Goal: Task Accomplishment & Management: Complete application form

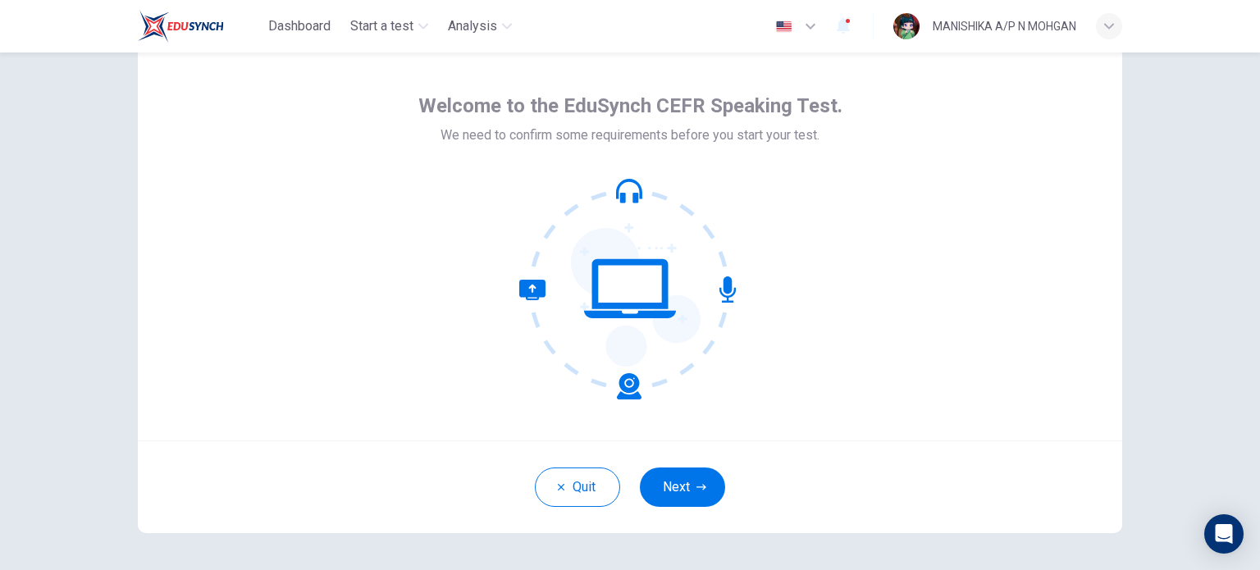
scroll to position [53, 0]
click at [689, 484] on button "Next" at bounding box center [682, 486] width 85 height 39
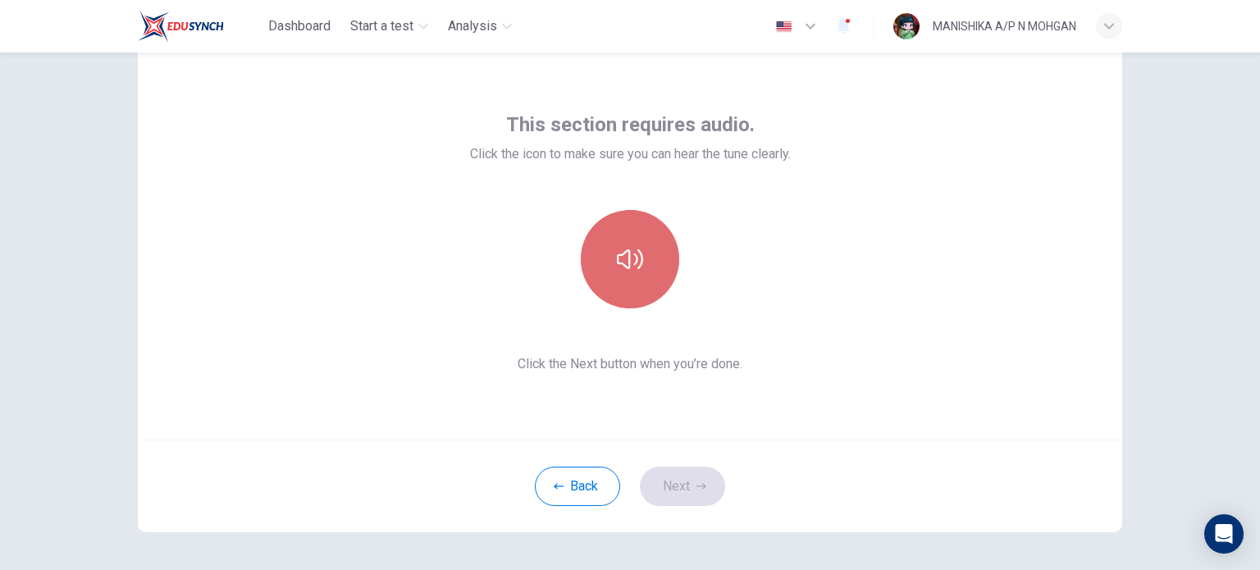
click at [628, 267] on icon "button" at bounding box center [630, 259] width 26 height 26
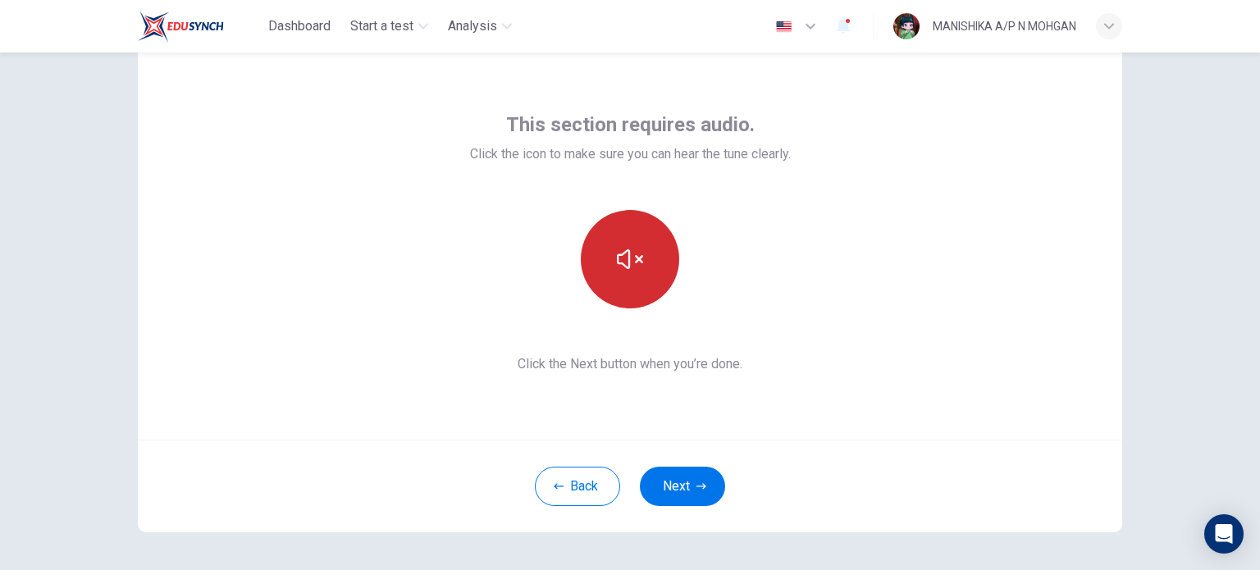
click at [628, 267] on icon "button" at bounding box center [630, 259] width 26 height 26
click at [620, 264] on icon "button" at bounding box center [630, 259] width 26 height 26
click at [625, 267] on icon "button" at bounding box center [630, 259] width 26 height 20
click at [695, 480] on button "Next" at bounding box center [682, 486] width 85 height 39
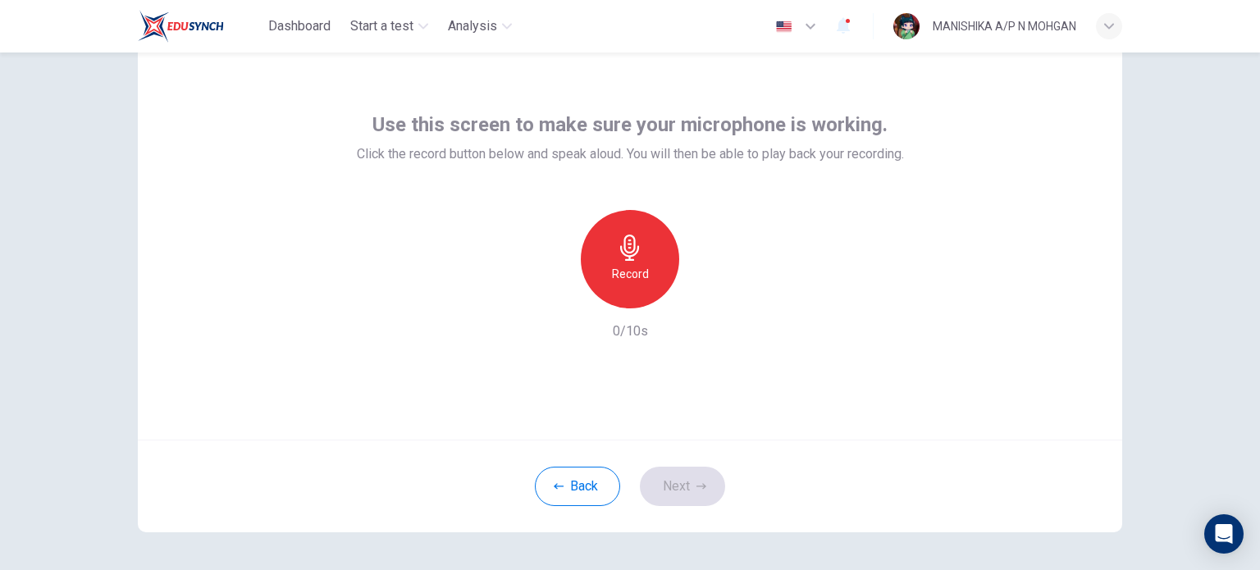
click at [627, 256] on icon "button" at bounding box center [629, 248] width 19 height 26
click at [697, 292] on icon "button" at bounding box center [705, 295] width 16 height 16
click at [674, 484] on button "Next" at bounding box center [682, 486] width 85 height 39
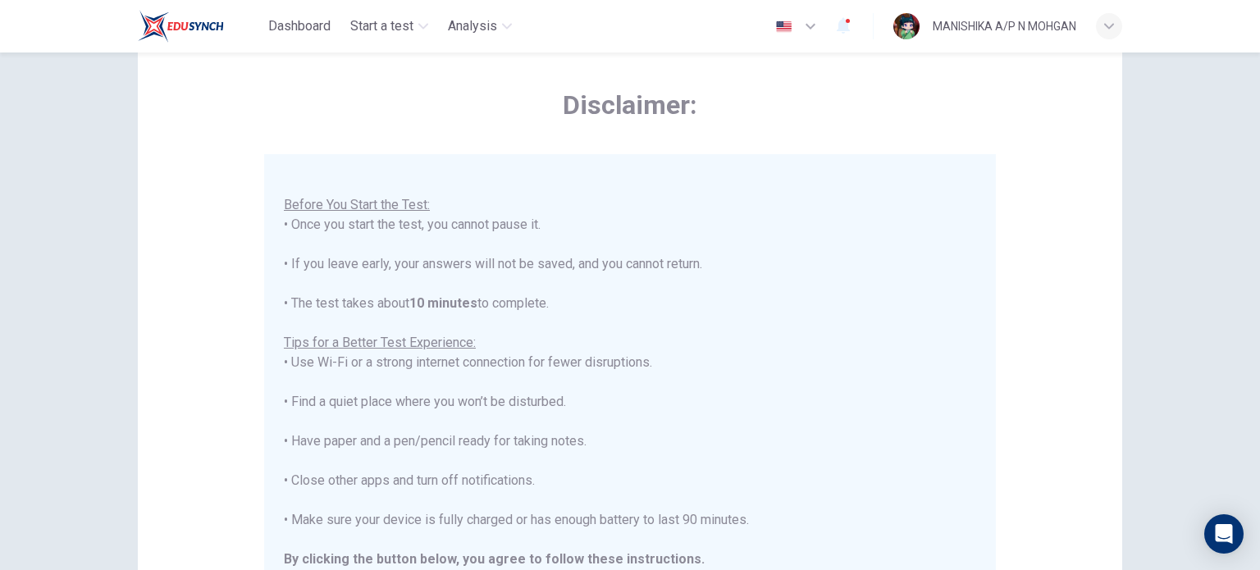
scroll to position [341, 0]
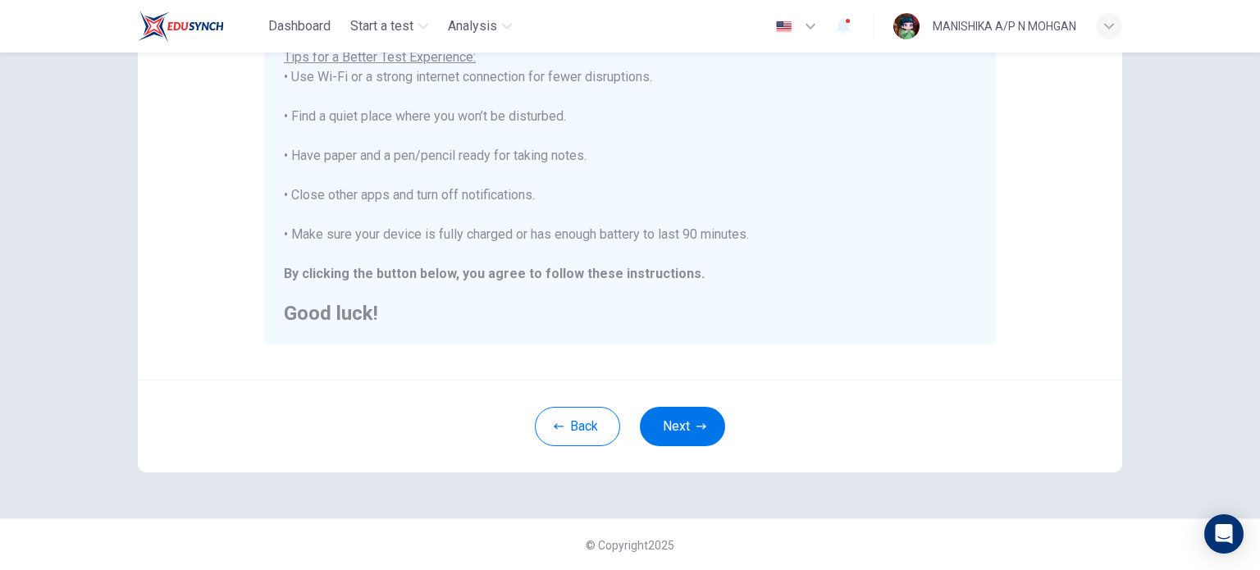
click at [696, 459] on div "Back Next" at bounding box center [630, 426] width 984 height 93
click at [670, 423] on button "Next" at bounding box center [682, 426] width 85 height 39
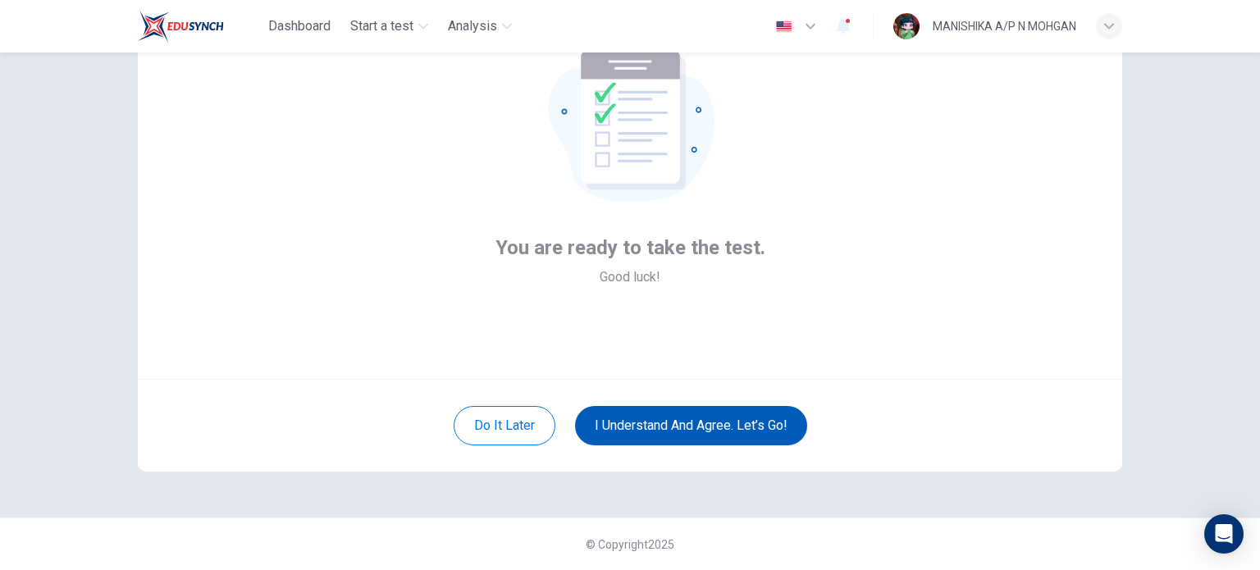
scroll to position [112, 0]
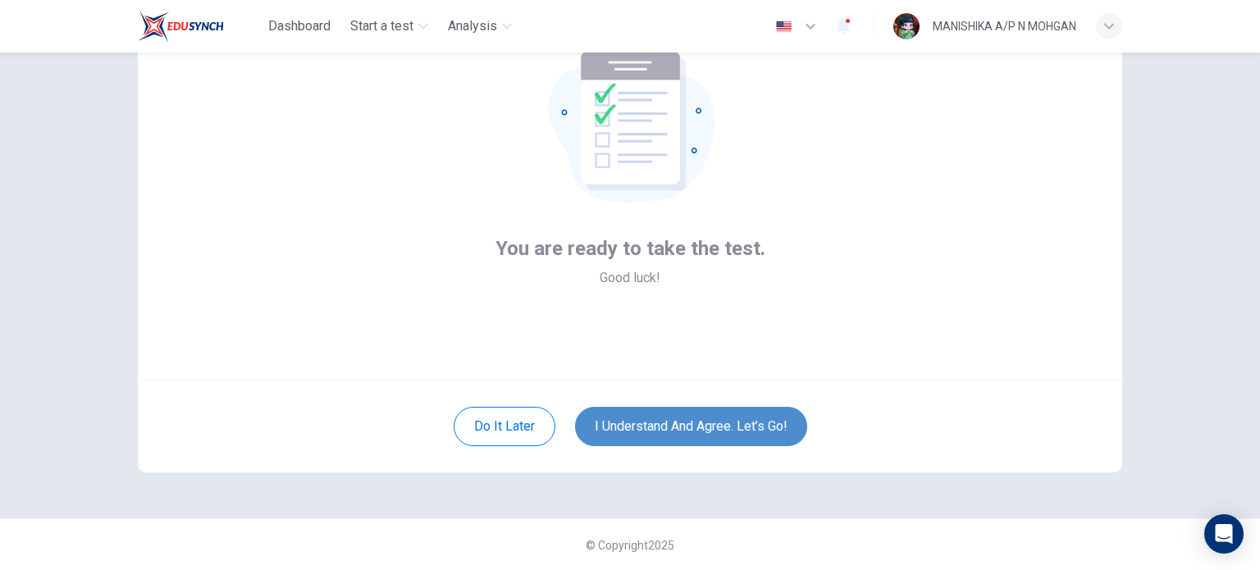
click at [670, 423] on button "I understand and agree. Let’s go!" at bounding box center [691, 426] width 232 height 39
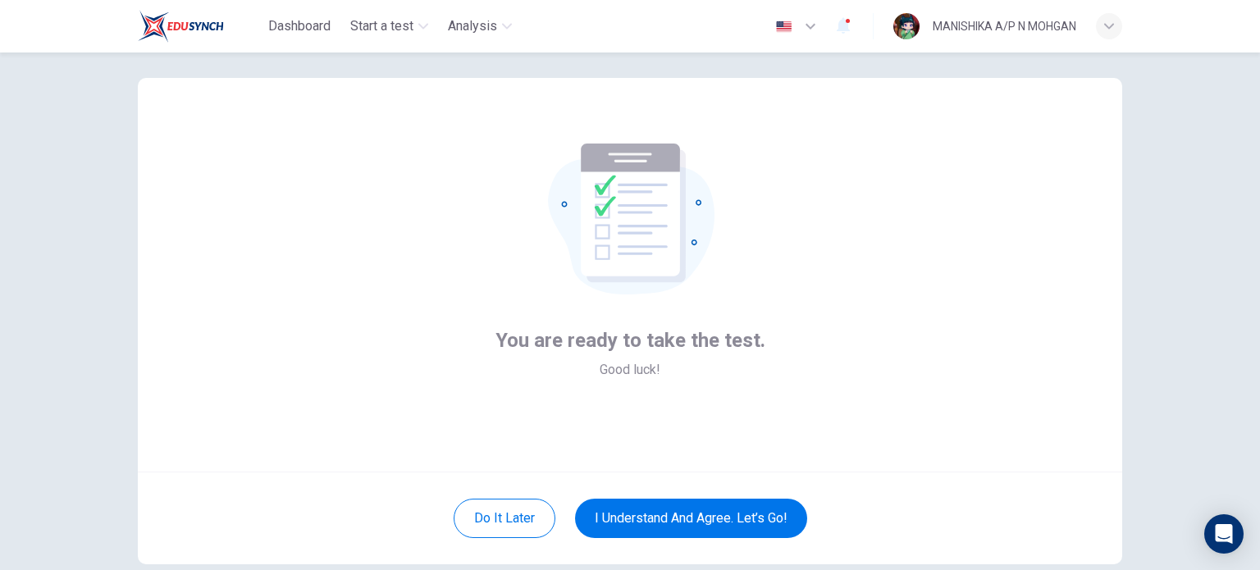
scroll to position [21, 0]
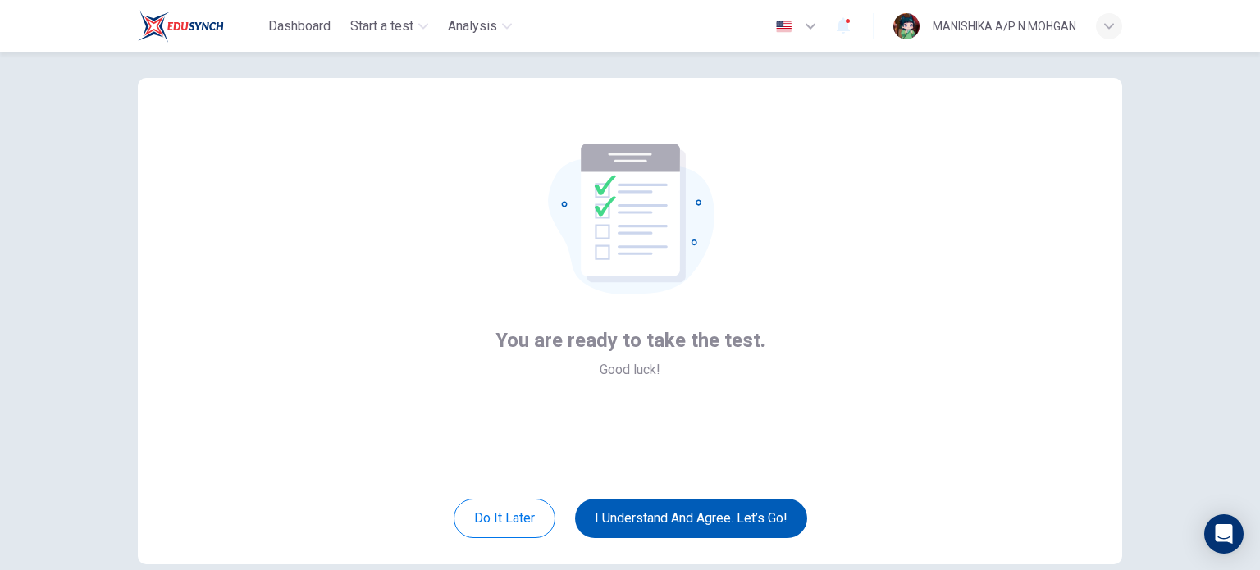
click at [665, 514] on button "I understand and agree. Let’s go!" at bounding box center [691, 518] width 232 height 39
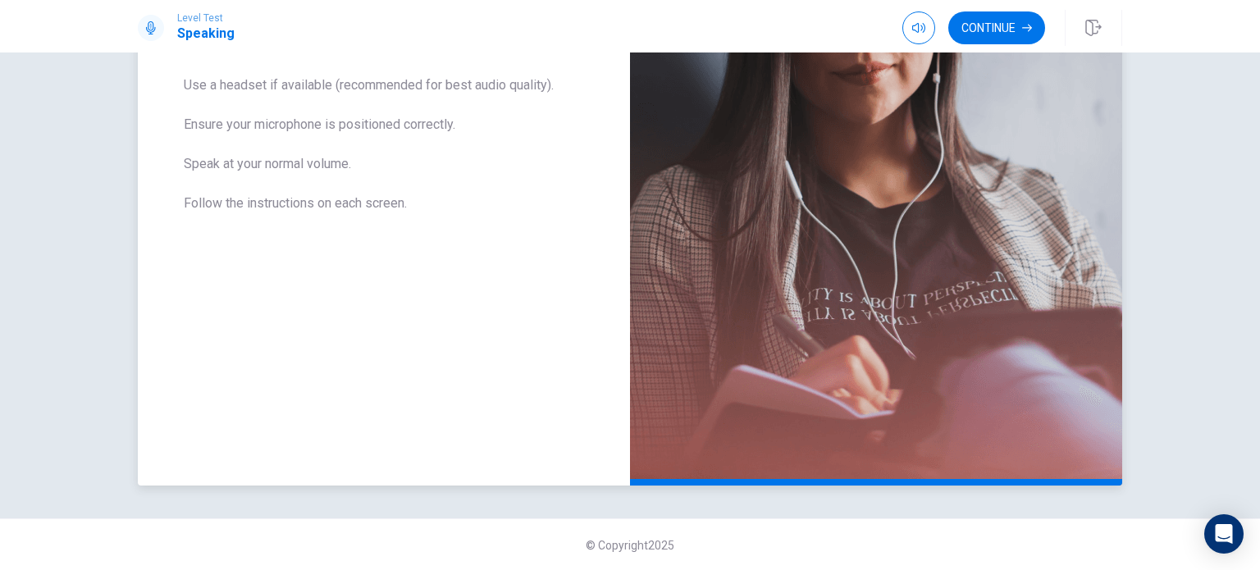
scroll to position [314, 0]
click at [1011, 28] on button "Continue" at bounding box center [996, 27] width 97 height 33
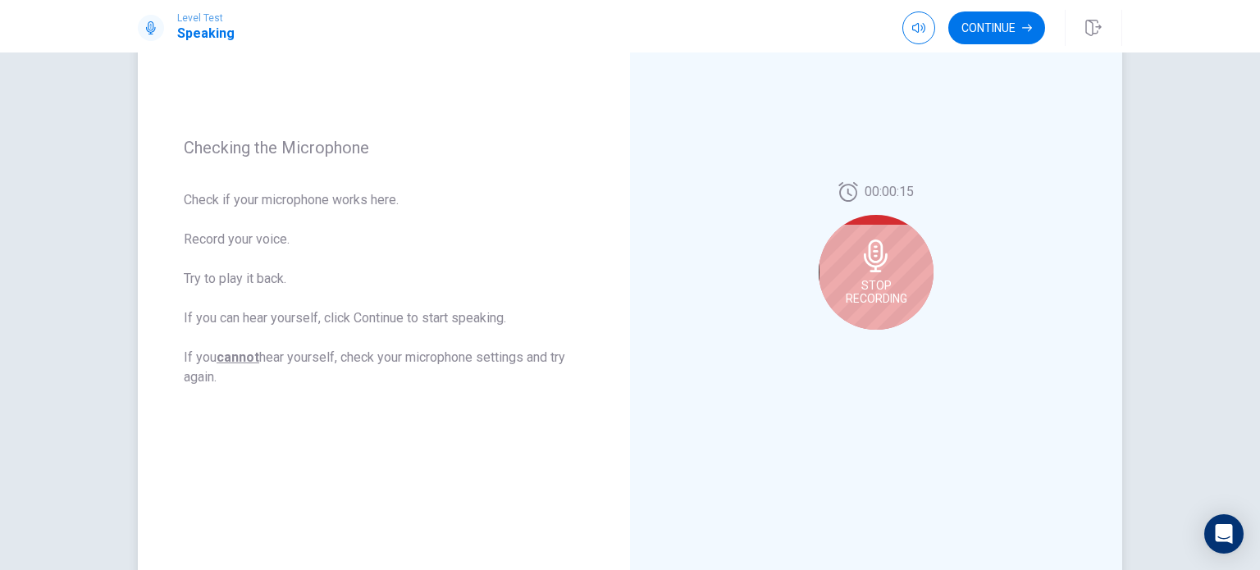
scroll to position [176, 0]
click at [896, 264] on div "Stop Recording" at bounding box center [876, 276] width 115 height 115
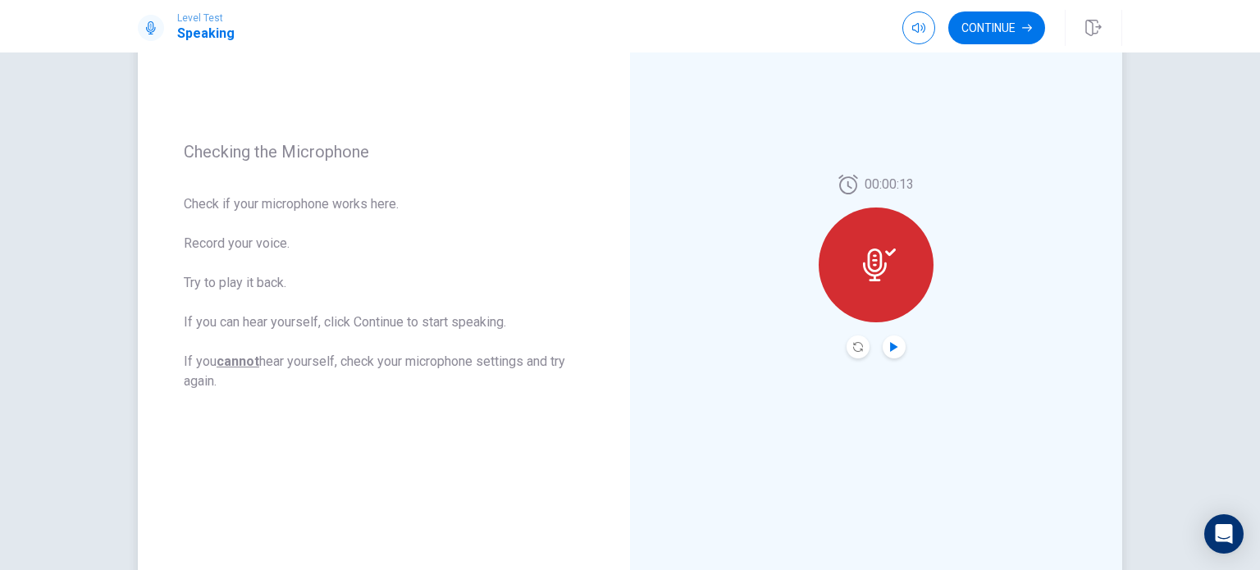
click at [893, 347] on icon "Play Audio" at bounding box center [894, 347] width 10 height 10
click at [856, 347] on icon "Record Again" at bounding box center [858, 347] width 10 height 10
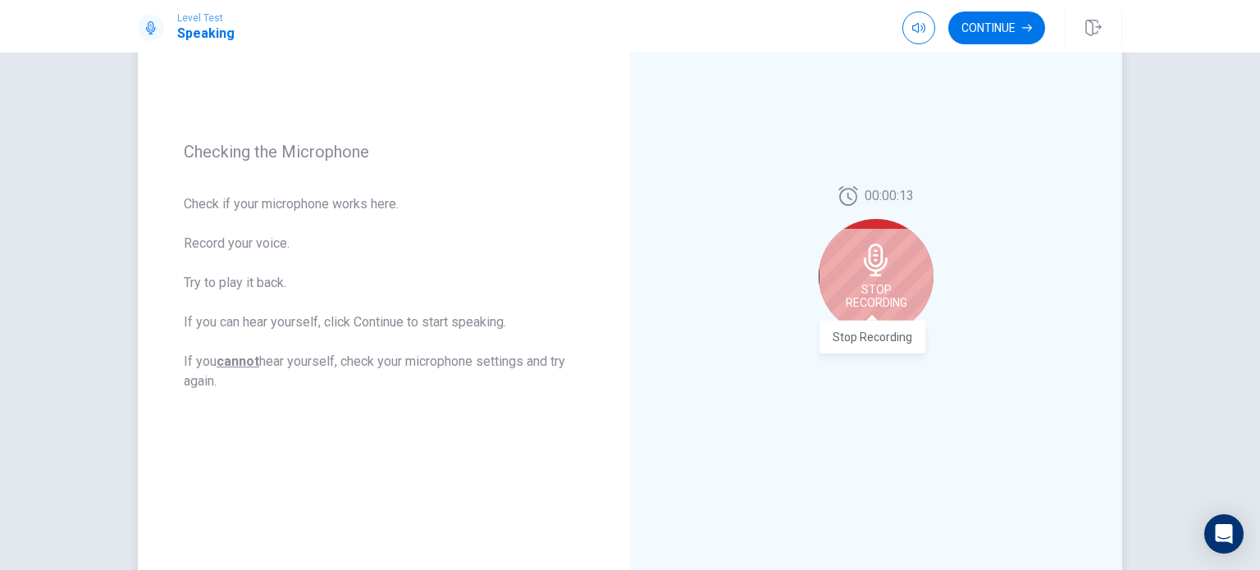
click at [876, 294] on span "Stop Recording" at bounding box center [877, 296] width 62 height 26
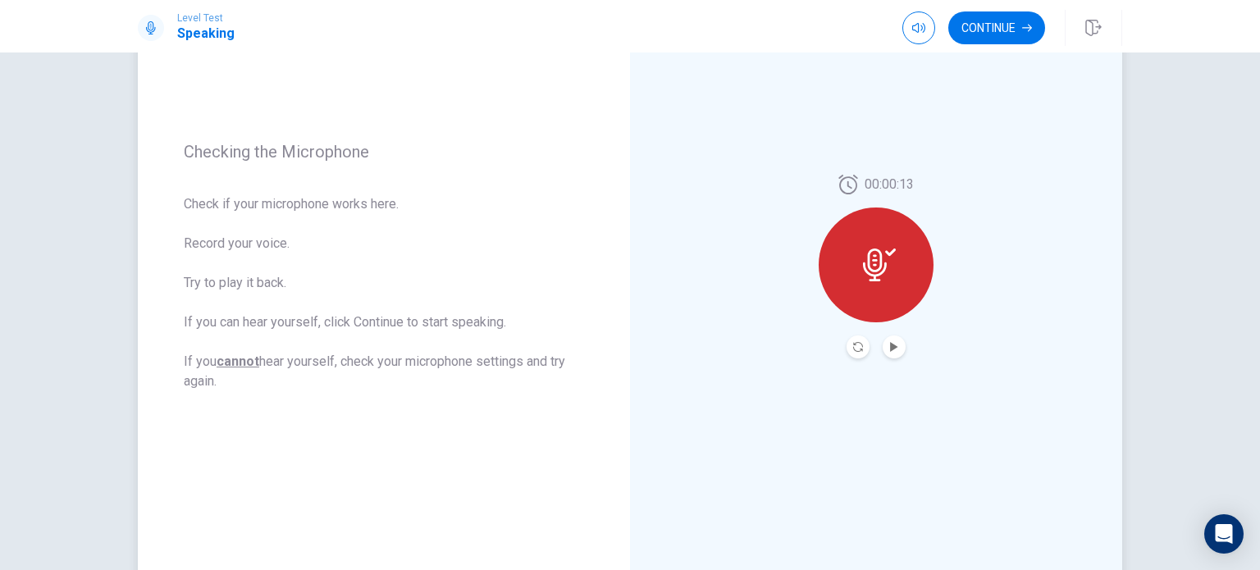
click at [856, 340] on button "Record Again" at bounding box center [858, 347] width 23 height 23
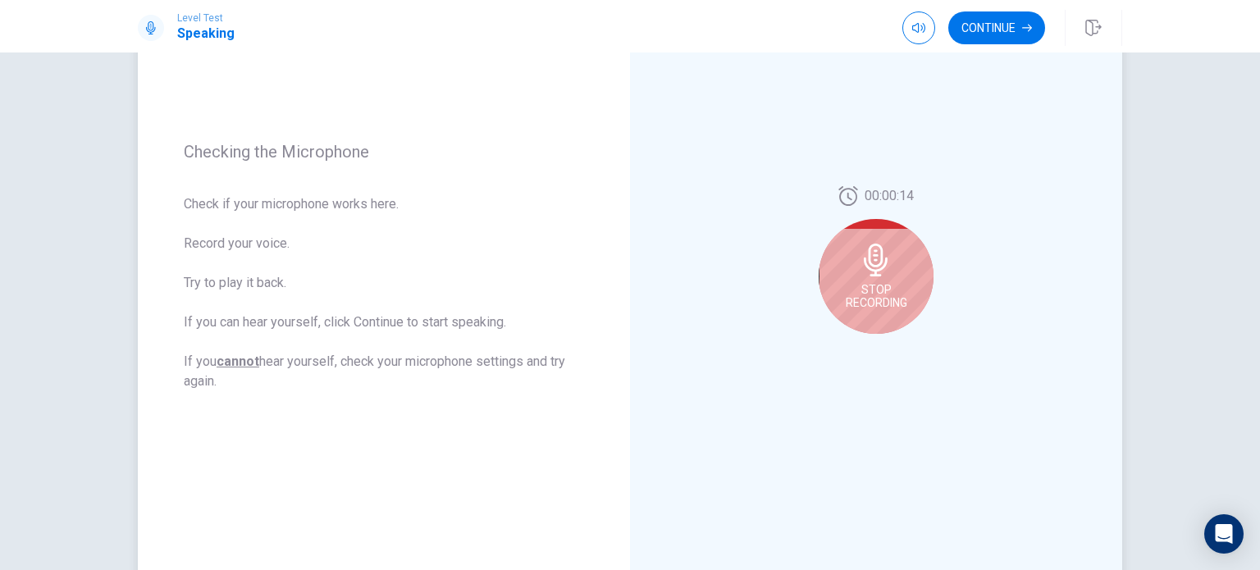
click at [866, 311] on div "Stop Recording" at bounding box center [876, 276] width 115 height 115
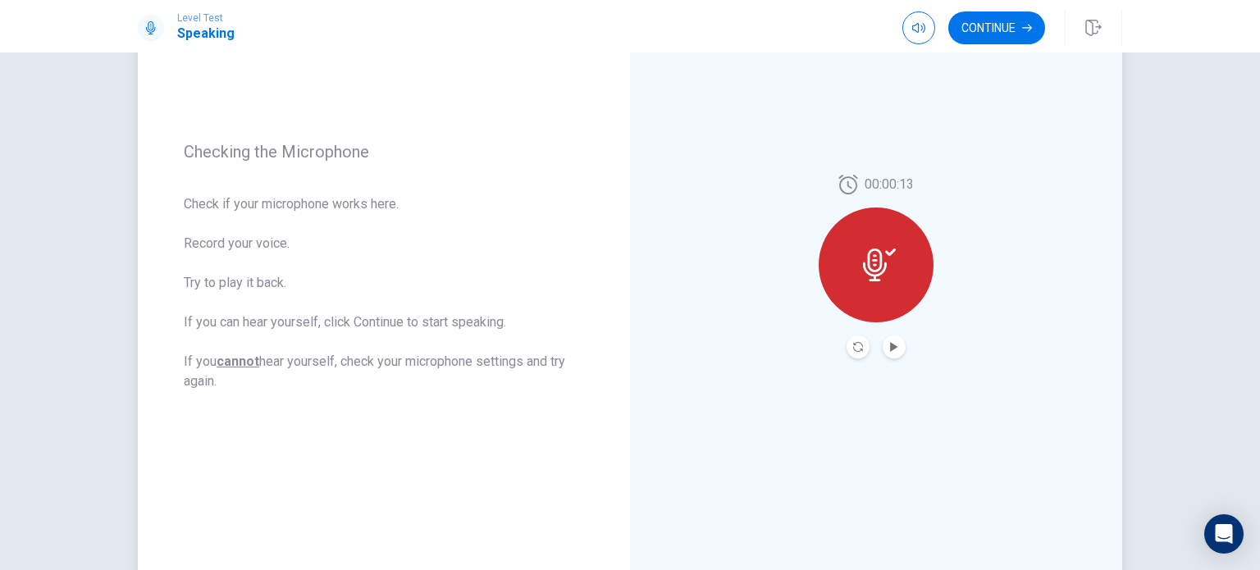
click at [866, 311] on div at bounding box center [876, 265] width 115 height 115
click at [896, 353] on button "Play Audio" at bounding box center [894, 347] width 23 height 23
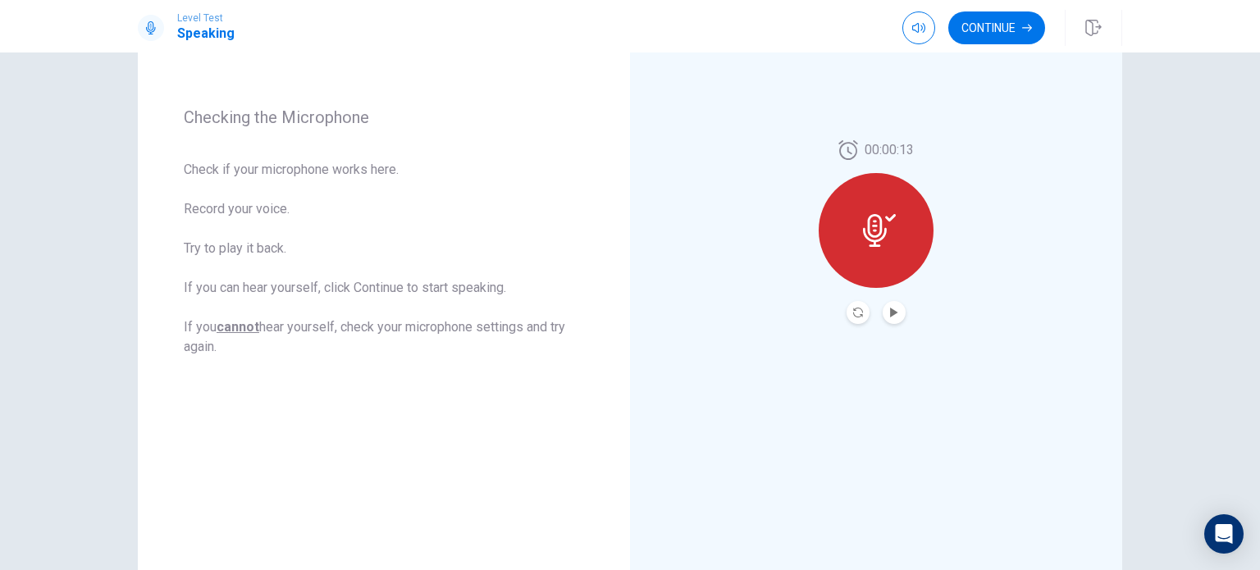
scroll to position [209, 0]
click at [998, 34] on button "Continue" at bounding box center [996, 27] width 97 height 33
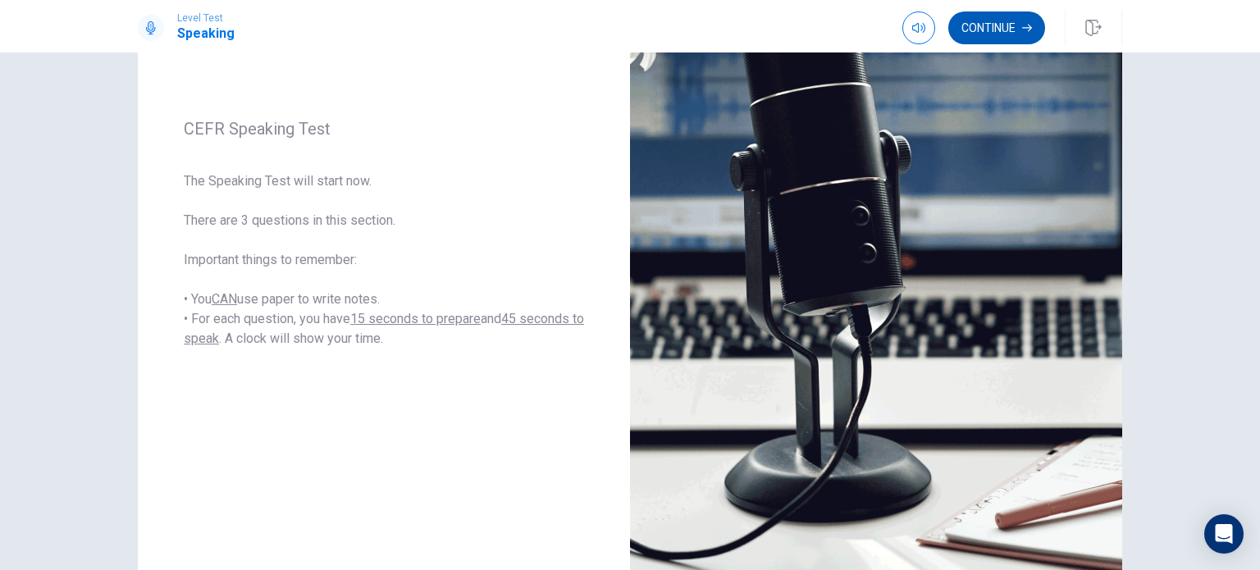
click at [1027, 25] on icon "button" at bounding box center [1027, 28] width 10 height 10
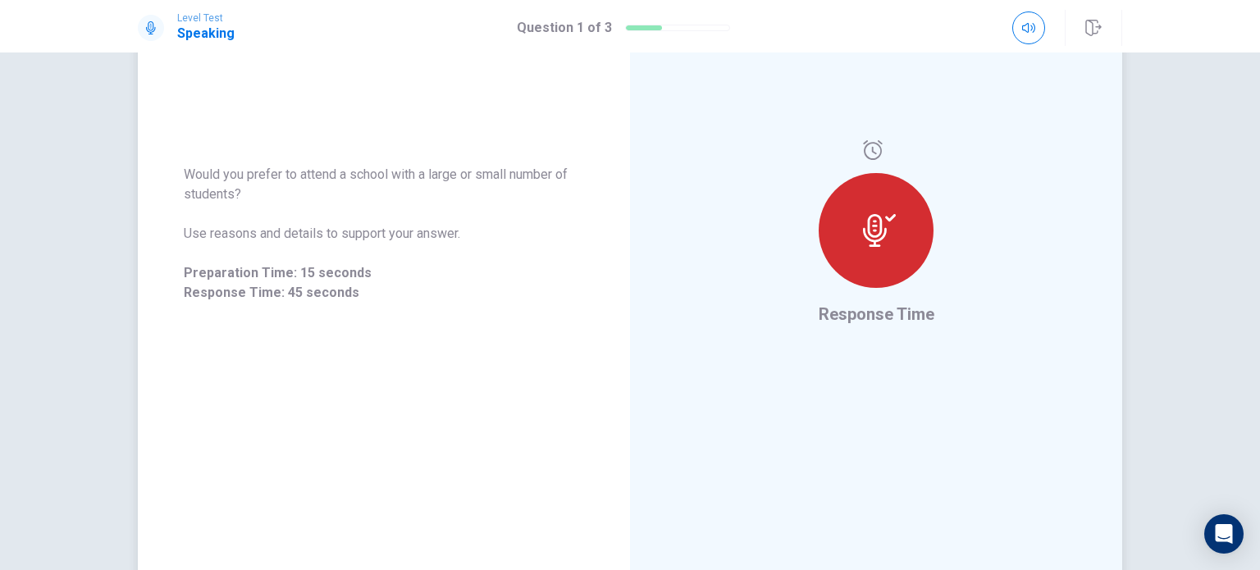
click at [1028, 211] on div "Response Time" at bounding box center [876, 233] width 492 height 715
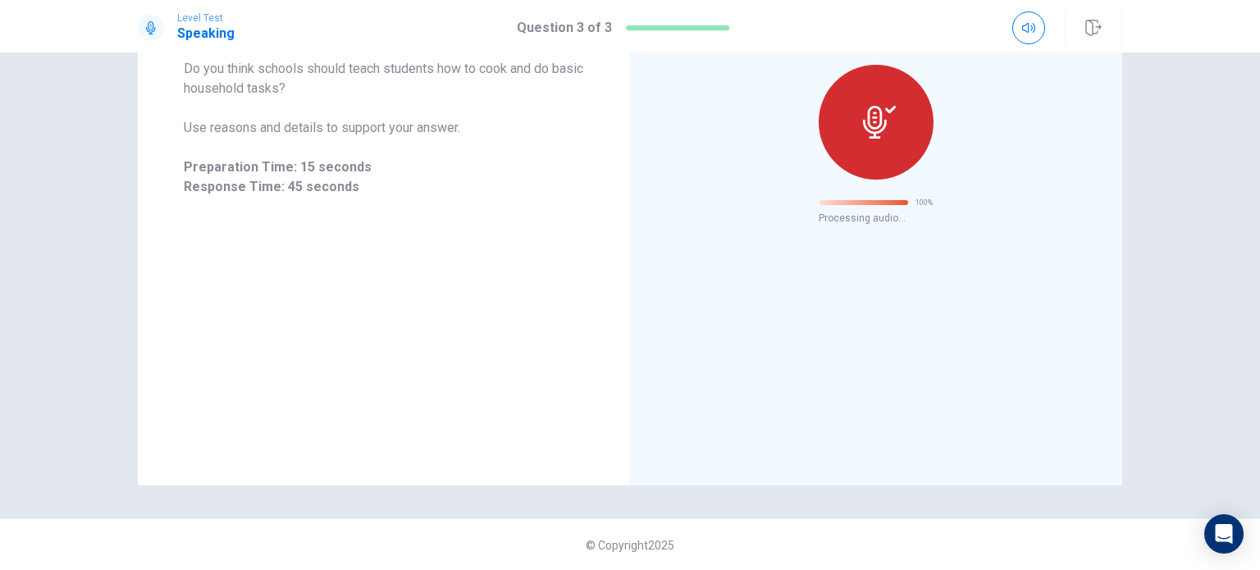
scroll to position [26, 0]
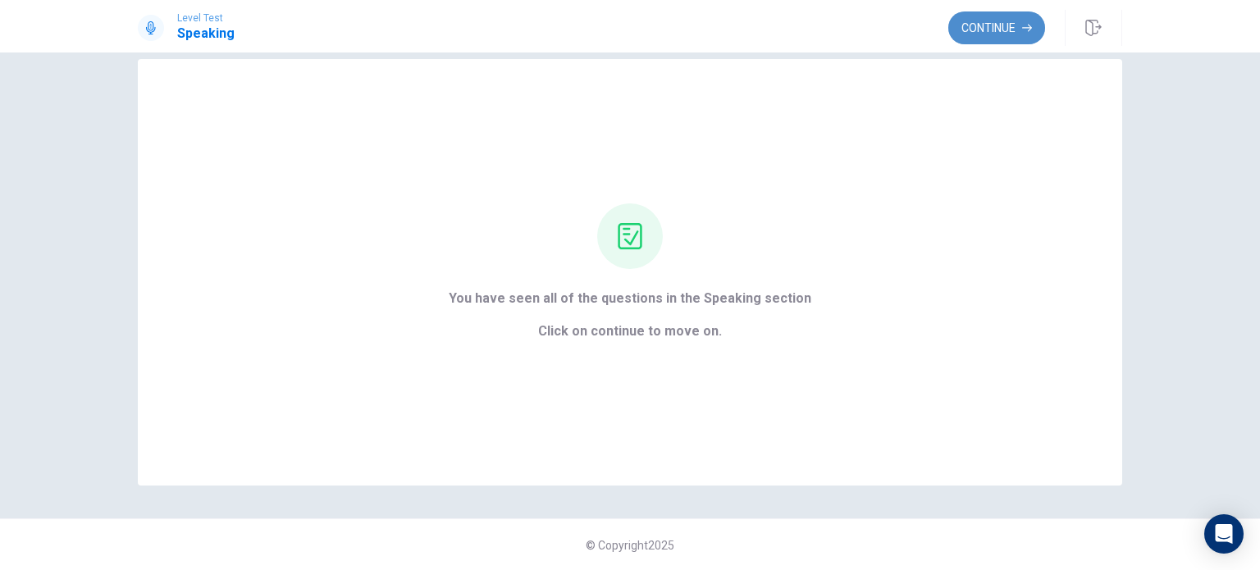
click at [984, 35] on button "Continue" at bounding box center [996, 27] width 97 height 33
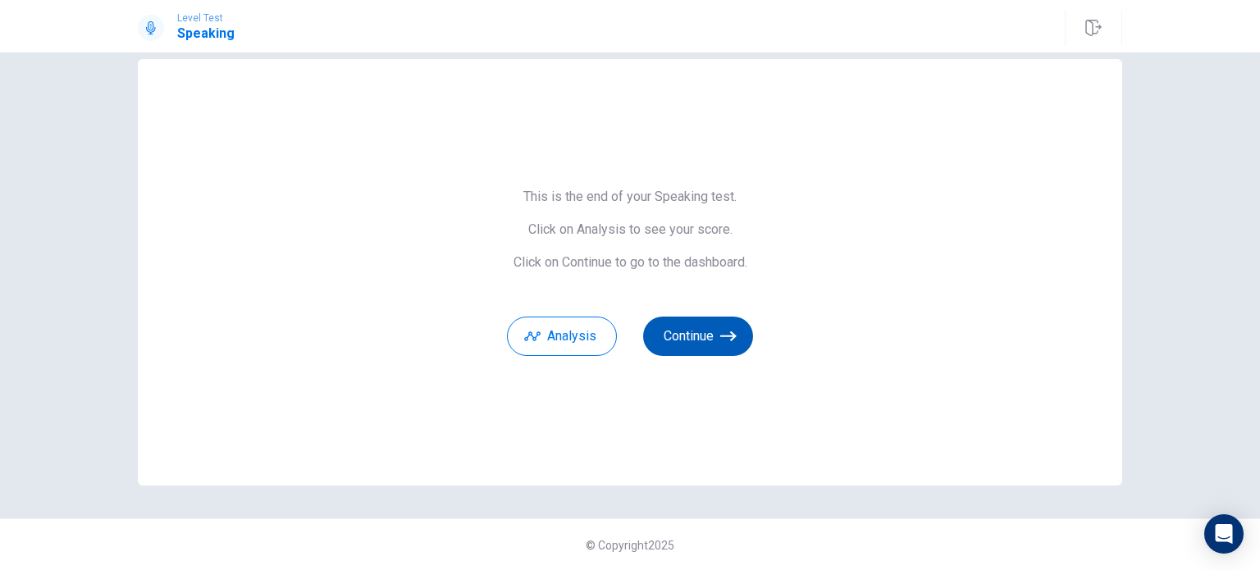
click at [706, 334] on button "Continue" at bounding box center [698, 336] width 110 height 39
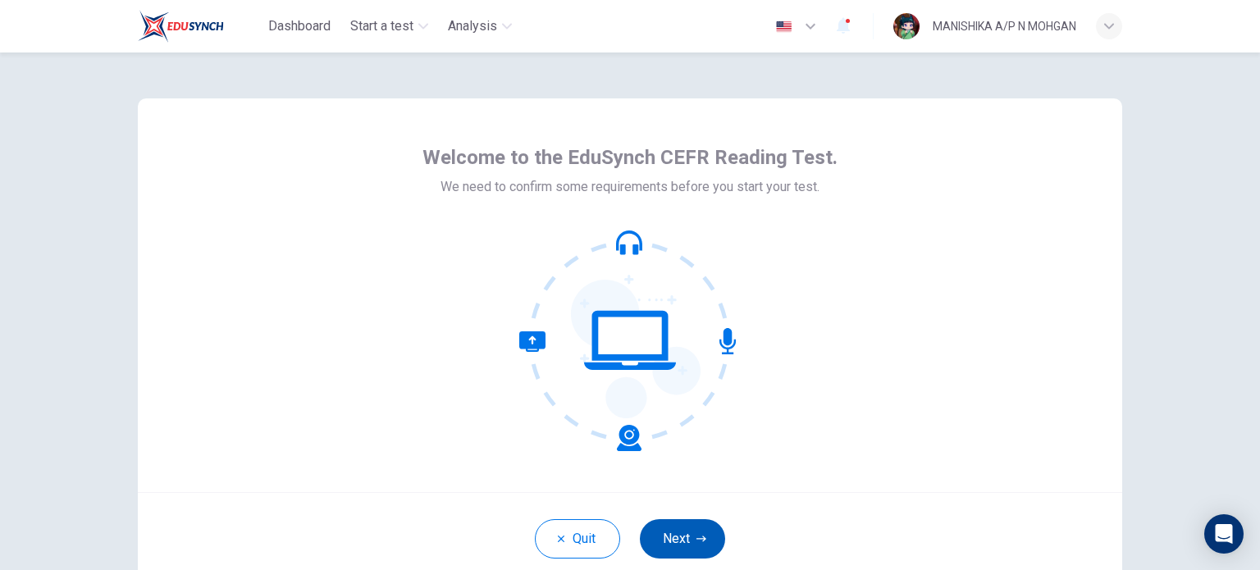
click at [690, 539] on button "Next" at bounding box center [682, 538] width 85 height 39
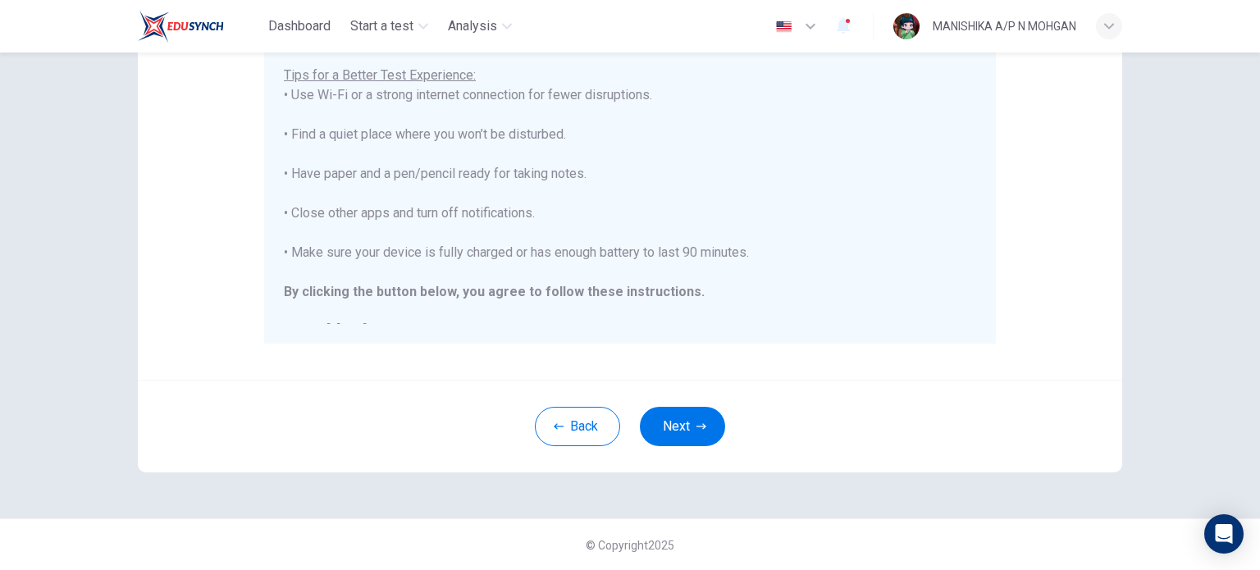
scroll to position [341, 0]
click at [703, 432] on button "Next" at bounding box center [682, 426] width 85 height 39
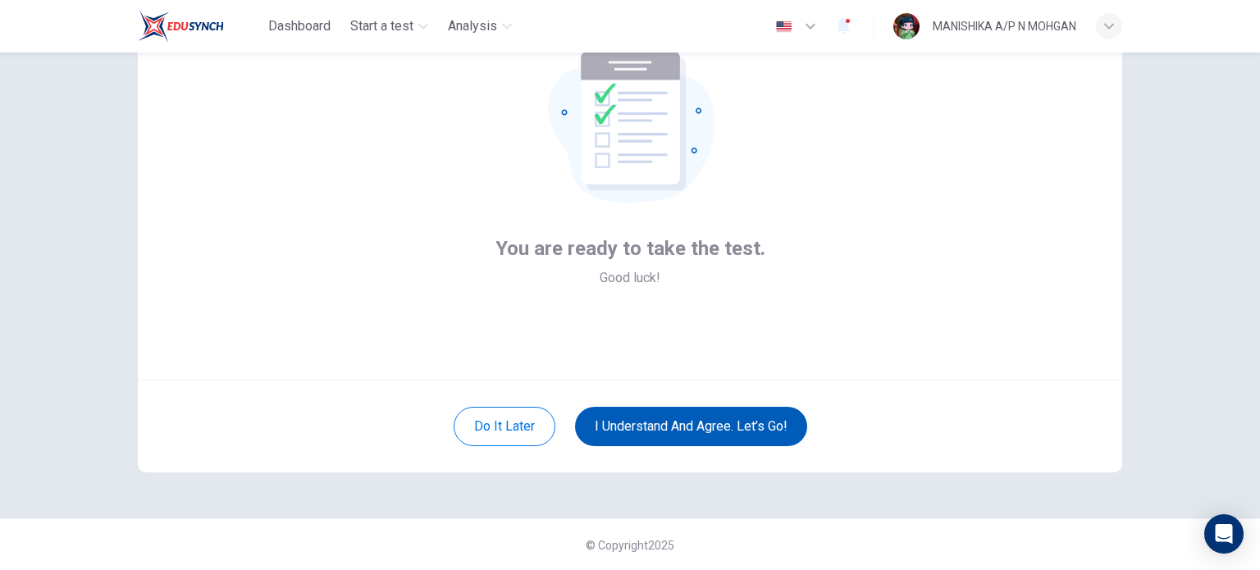
click at [703, 432] on button "I understand and agree. Let’s go!" at bounding box center [691, 426] width 232 height 39
click at [692, 413] on button "I understand and agree. Let’s go!" at bounding box center [691, 426] width 232 height 39
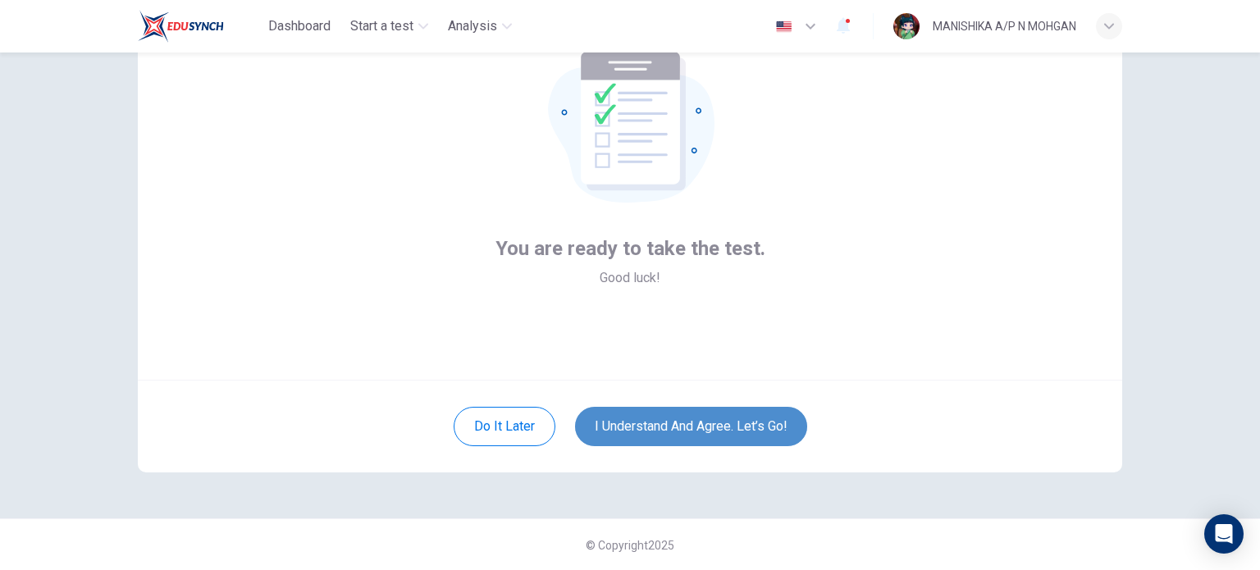
click at [692, 413] on button "I understand and agree. Let’s go!" at bounding box center [691, 426] width 232 height 39
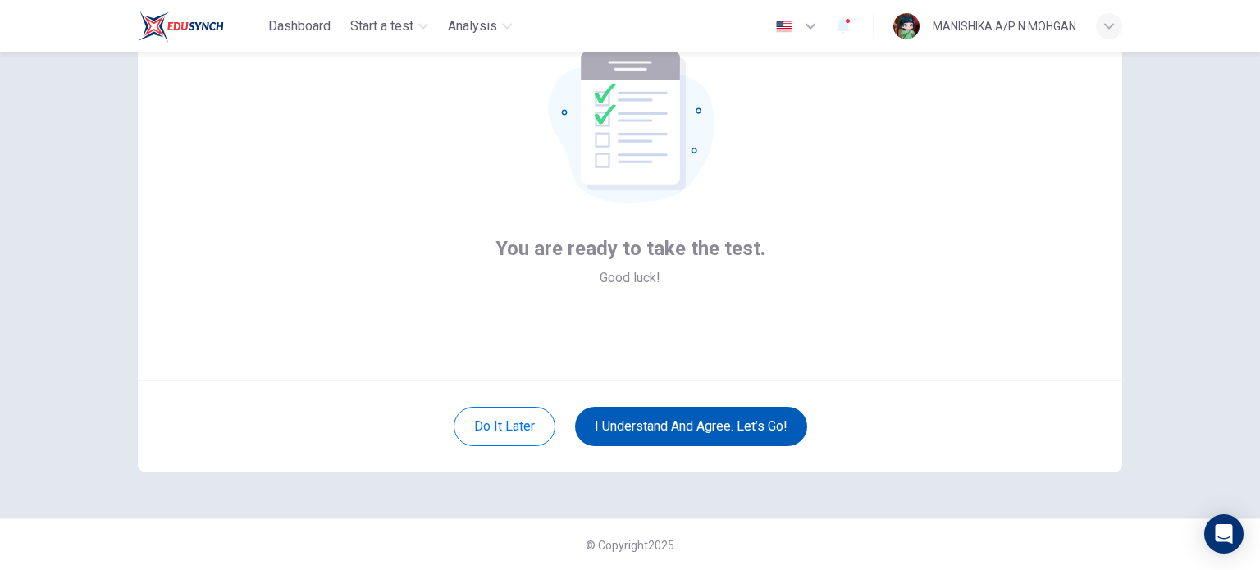
click at [693, 436] on button "I understand and agree. Let’s go!" at bounding box center [691, 426] width 232 height 39
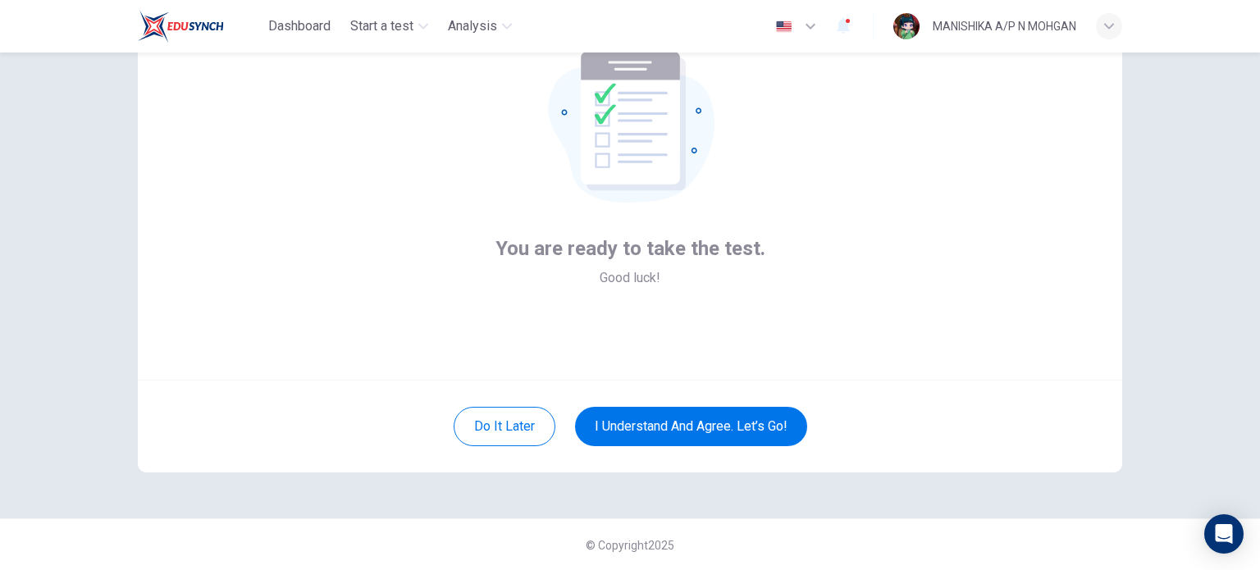
scroll to position [0, 0]
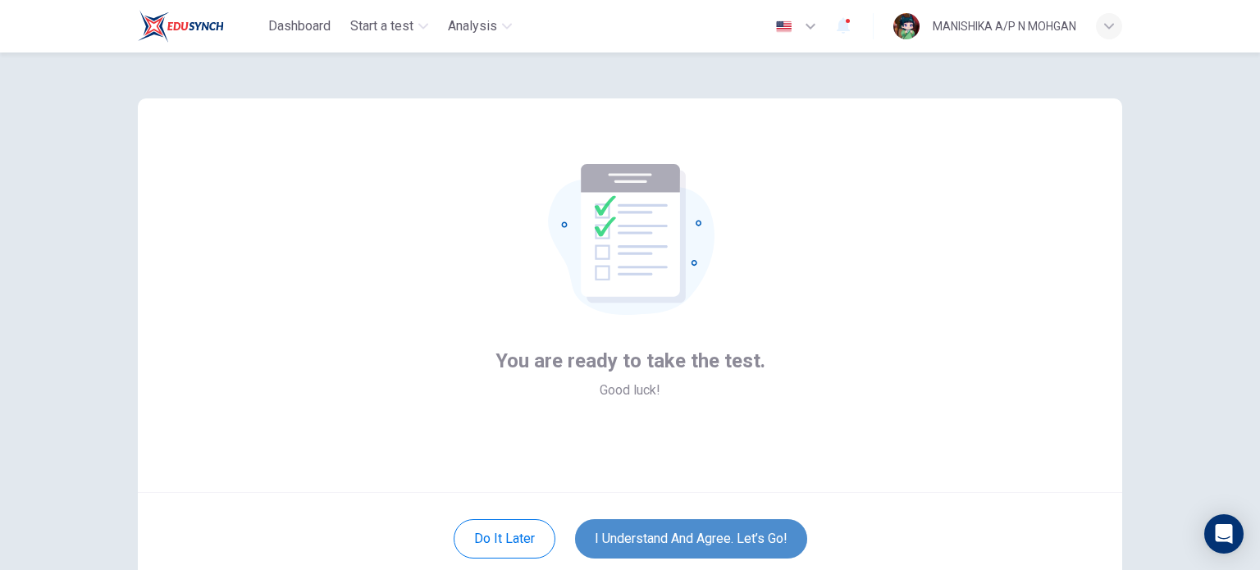
click at [653, 532] on button "I understand and agree. Let’s go!" at bounding box center [691, 538] width 232 height 39
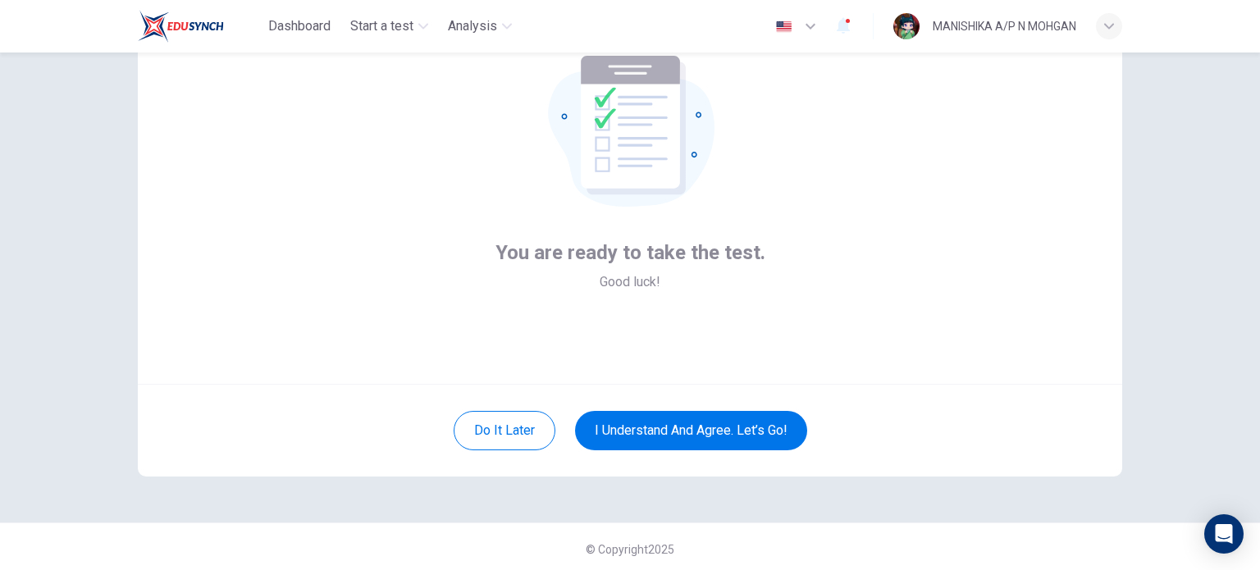
scroll to position [108, 0]
click at [714, 428] on button "I understand and agree. Let’s go!" at bounding box center [691, 430] width 232 height 39
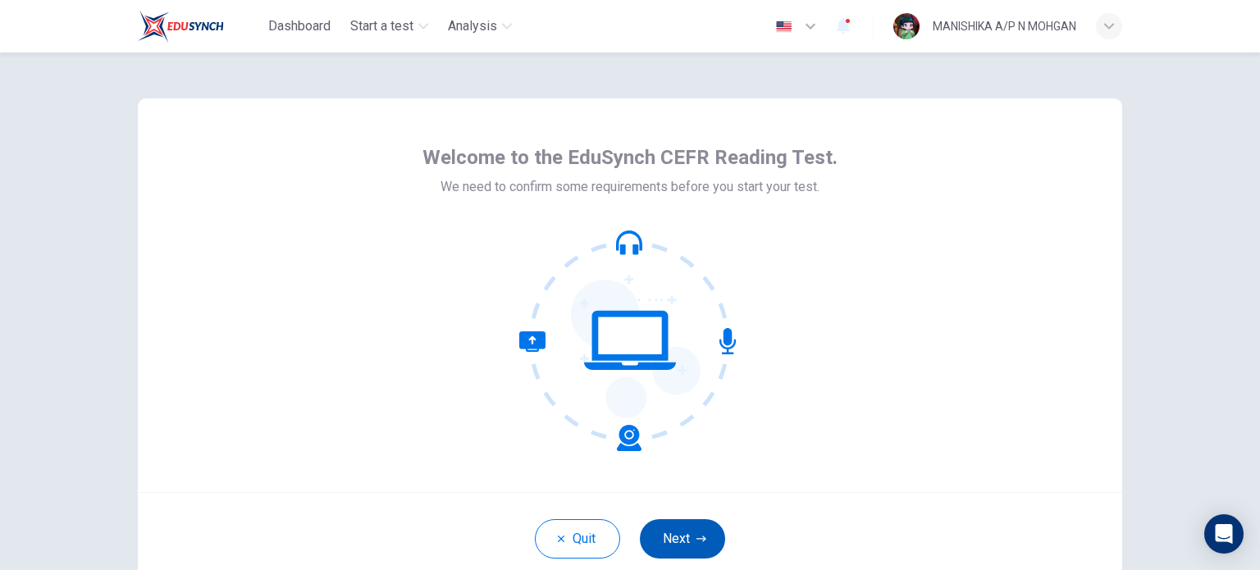
click at [651, 532] on button "Next" at bounding box center [682, 538] width 85 height 39
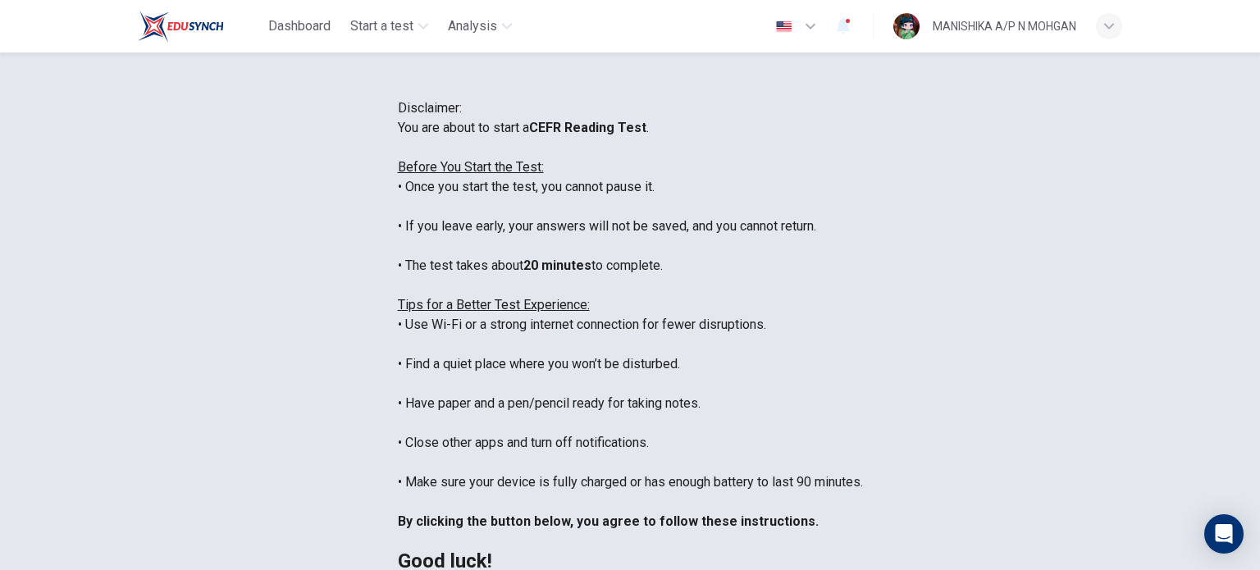
scroll to position [341, 0]
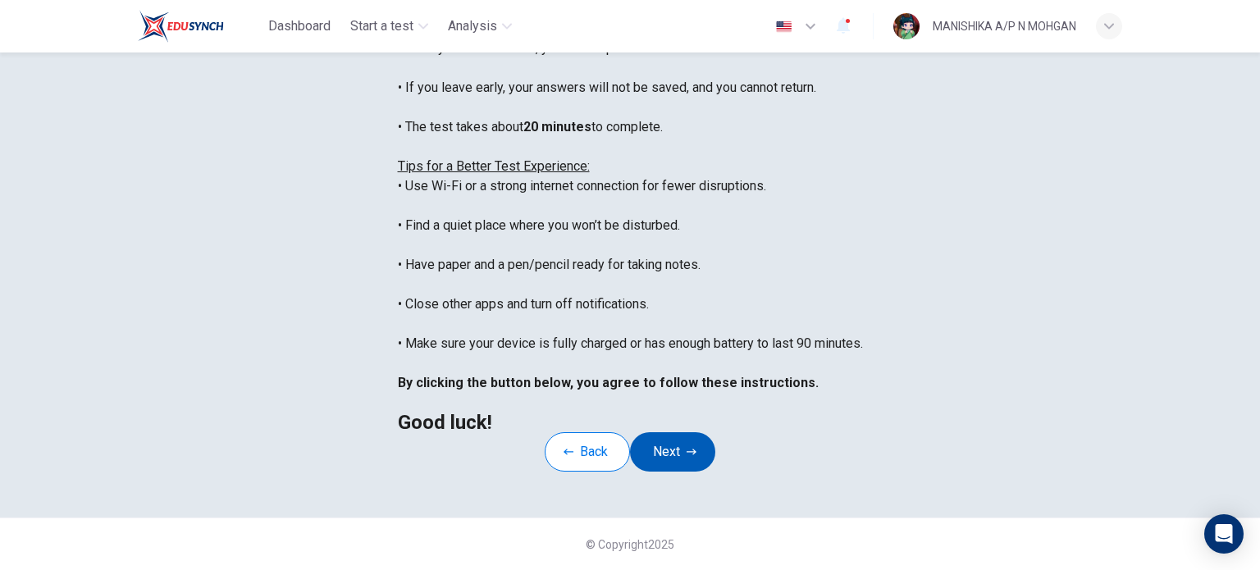
click at [698, 432] on button "Next" at bounding box center [672, 451] width 85 height 39
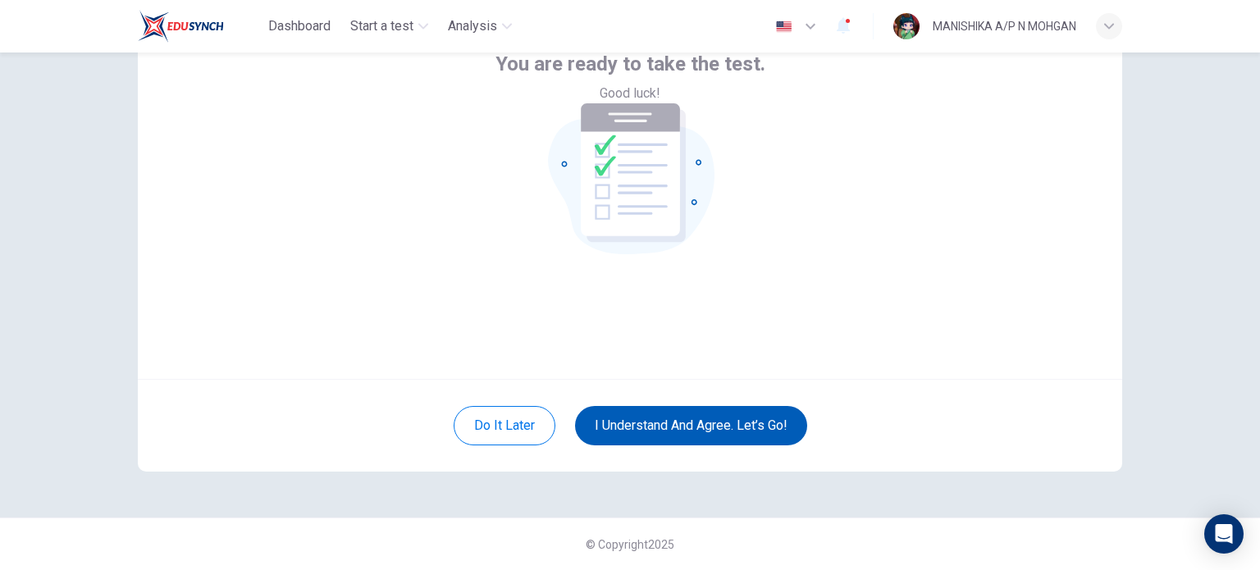
scroll to position [112, 0]
click at [698, 417] on button "I understand and agree. Let’s go!" at bounding box center [691, 426] width 232 height 39
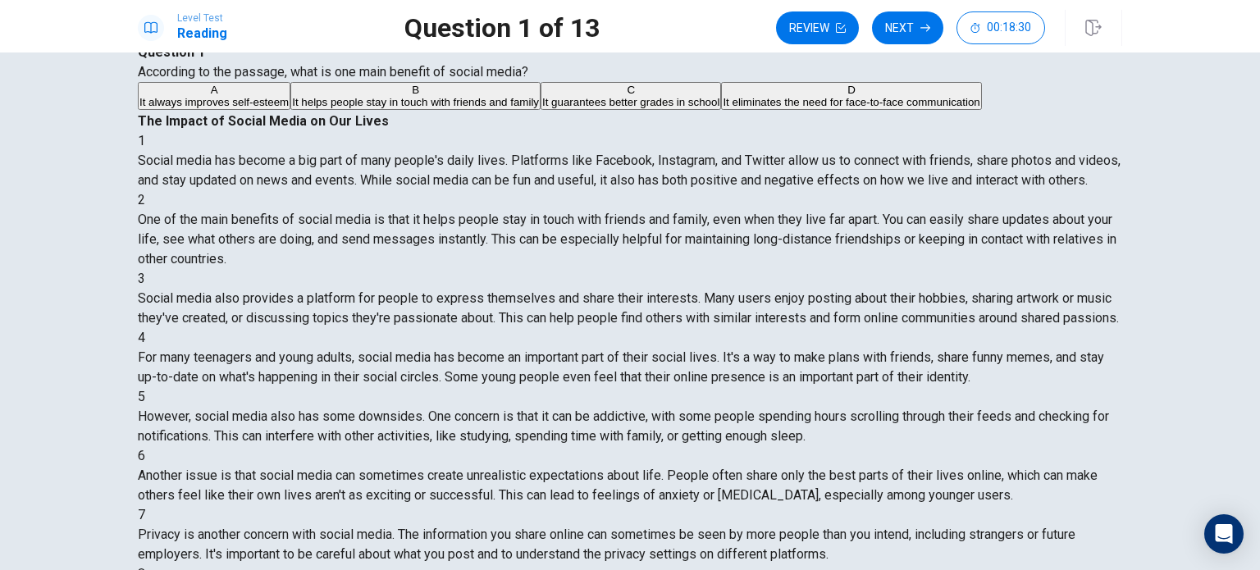
click at [345, 108] on span "It helps people stay in touch with friends and family" at bounding box center [415, 102] width 247 height 12
click at [916, 25] on button "Next" at bounding box center [907, 27] width 71 height 33
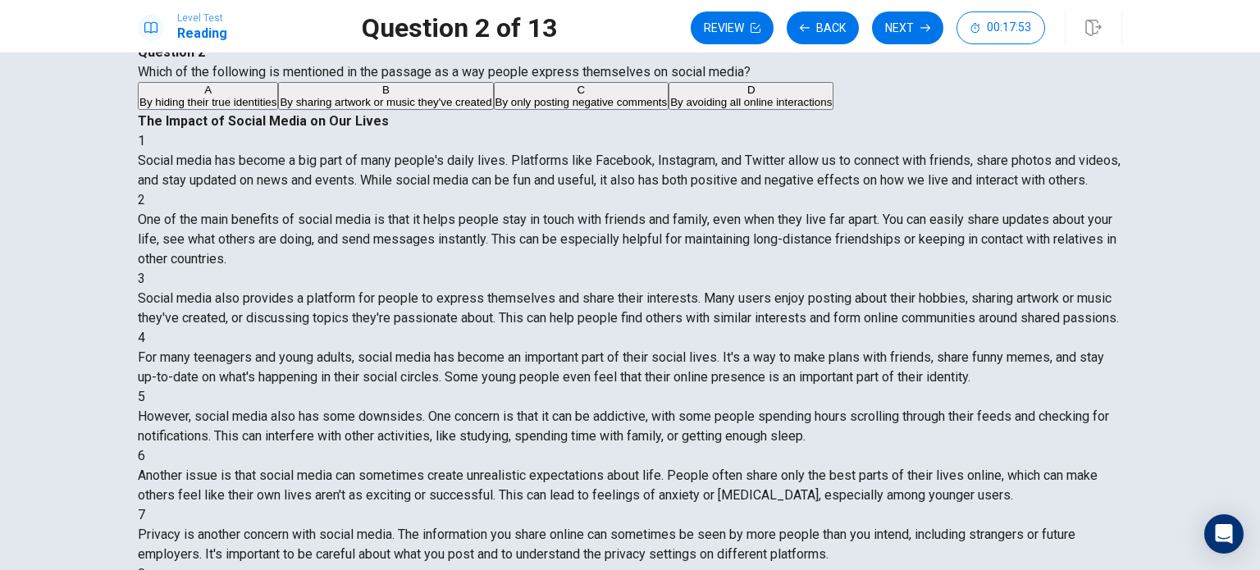
scroll to position [170, 0]
click at [411, 108] on span "By sharing artwork or music they've created" at bounding box center [386, 102] width 212 height 12
click at [903, 24] on button "Next" at bounding box center [907, 27] width 71 height 33
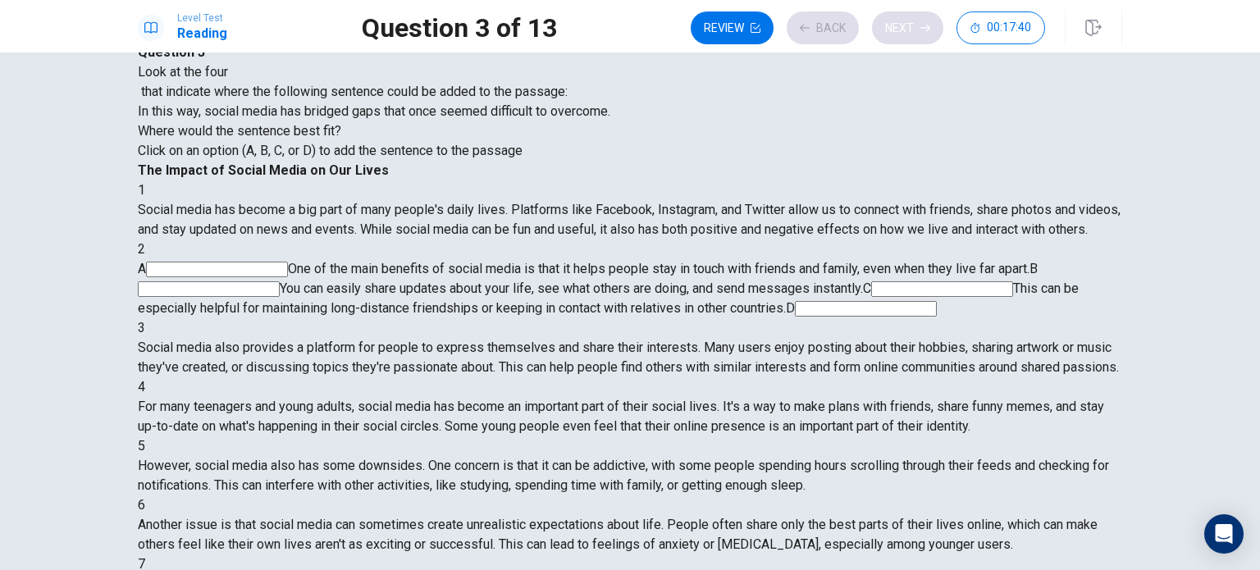
scroll to position [121, 0]
click at [280, 281] on input at bounding box center [209, 289] width 142 height 16
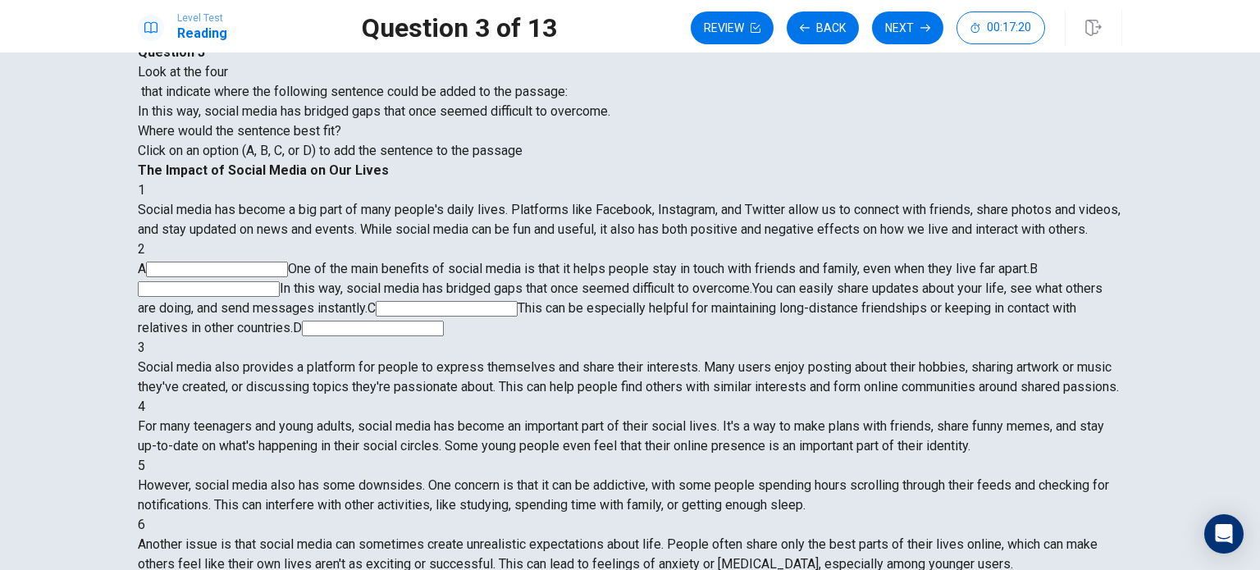
click at [280, 281] on input at bounding box center [209, 289] width 142 height 16
click at [518, 301] on input at bounding box center [447, 309] width 142 height 16
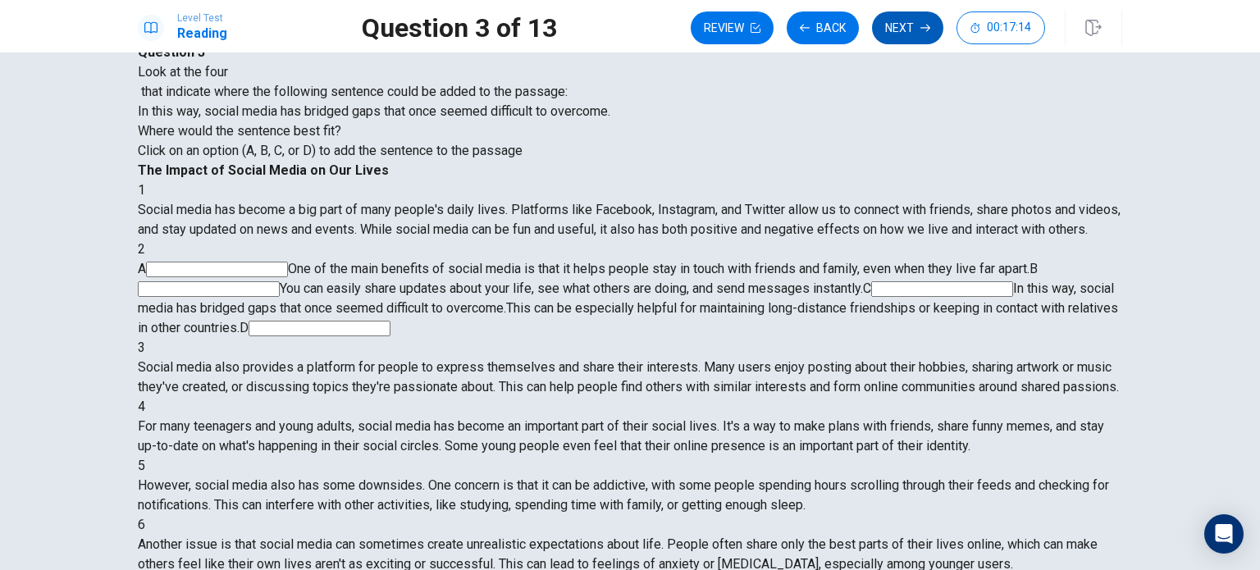
click at [887, 21] on button "Next" at bounding box center [907, 27] width 71 height 33
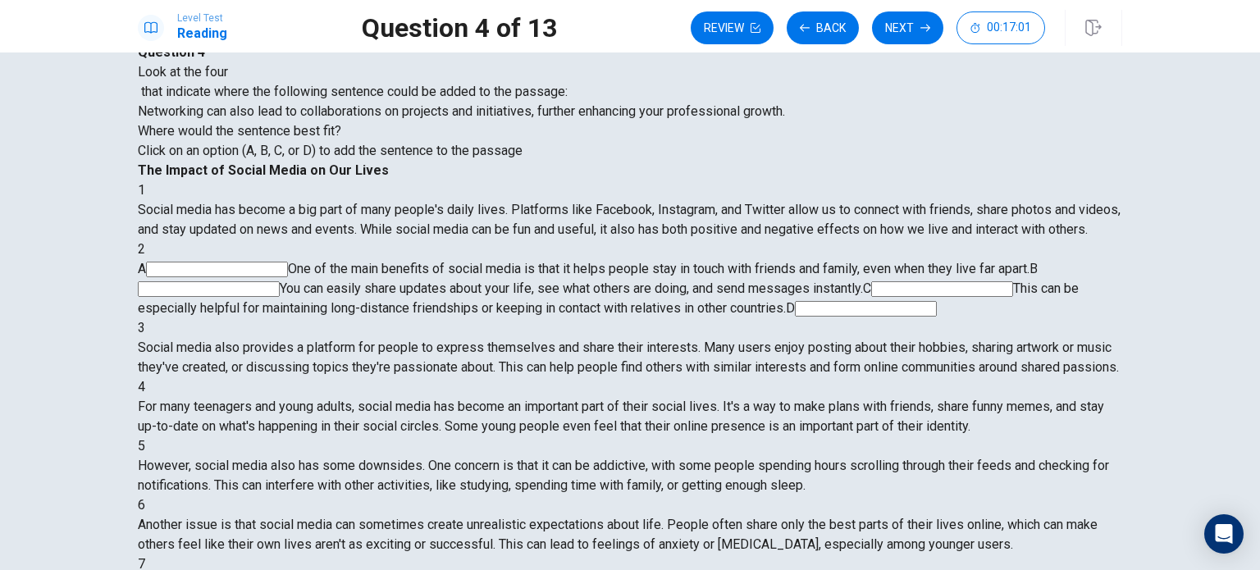
click at [937, 301] on input at bounding box center [866, 309] width 142 height 16
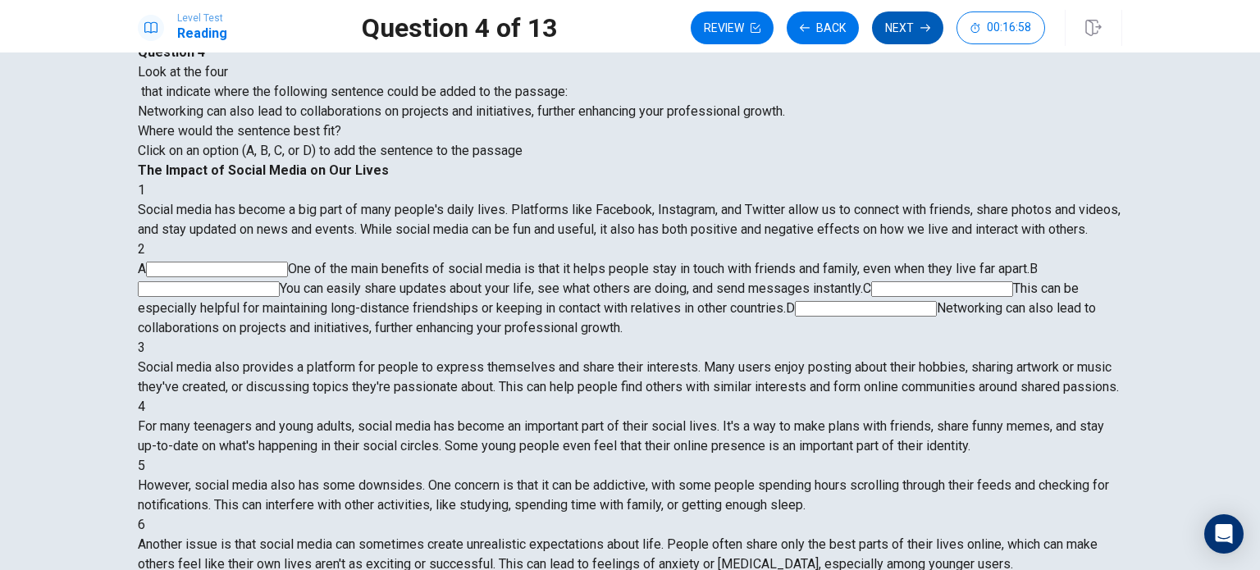
click at [916, 39] on button "Next" at bounding box center [907, 27] width 71 height 33
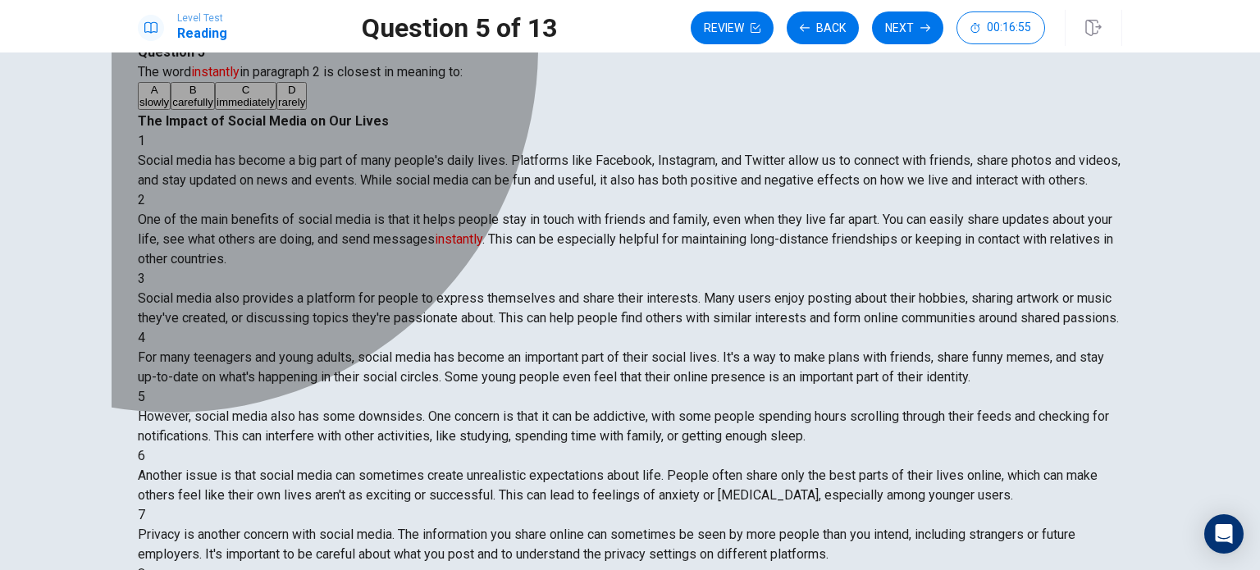
click at [229, 108] on span "immediately" at bounding box center [246, 102] width 58 height 12
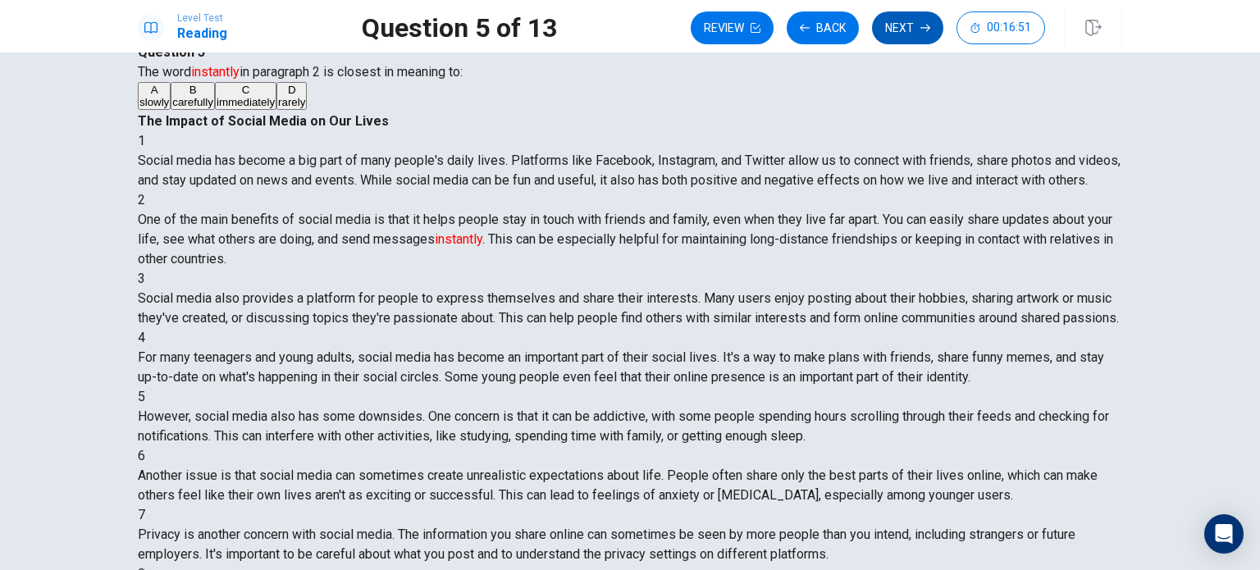
click at [908, 35] on button "Next" at bounding box center [907, 27] width 71 height 33
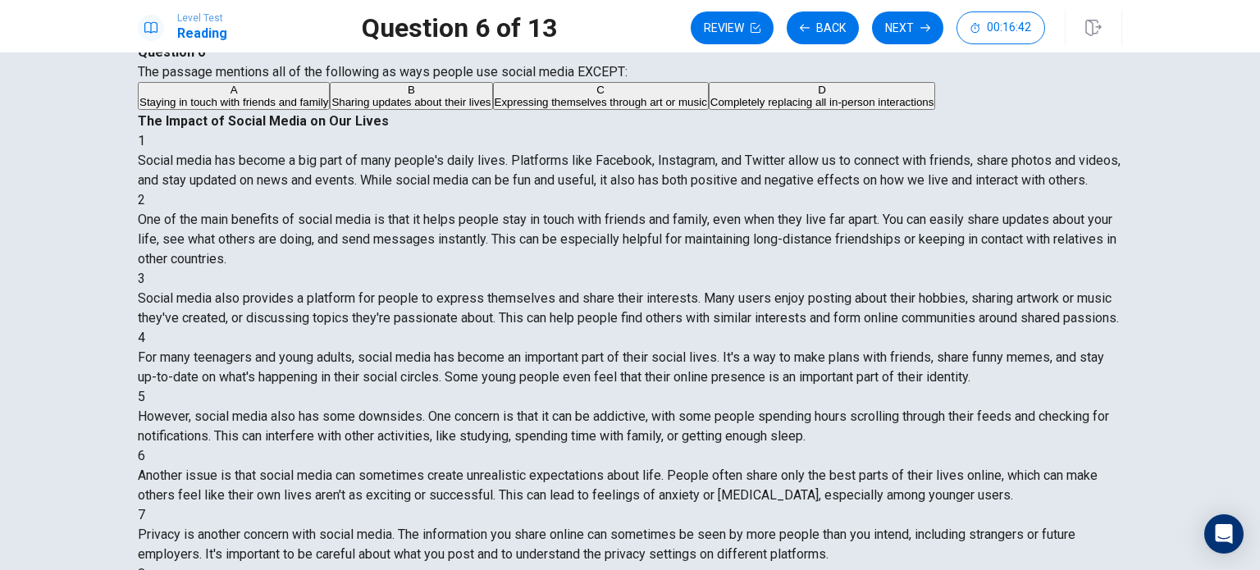
click at [710, 108] on span "Completely replacing all in-person interactions" at bounding box center [822, 102] width 224 height 12
click at [906, 29] on button "Next" at bounding box center [907, 27] width 71 height 33
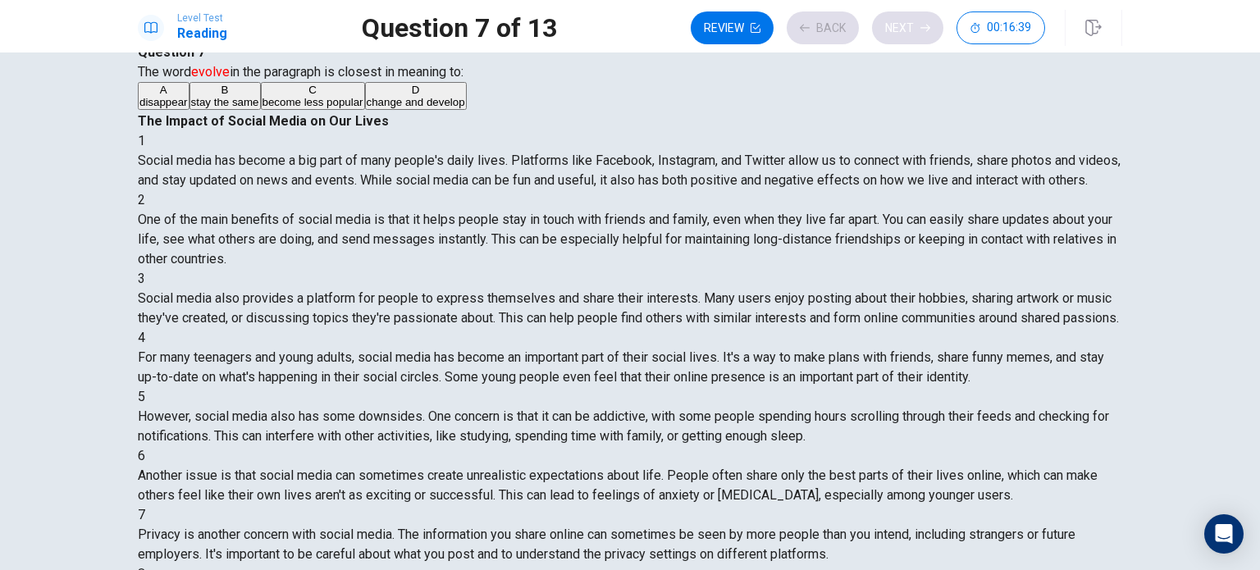
scroll to position [559, 0]
click at [367, 108] on span "change and develop" at bounding box center [416, 102] width 98 height 12
click at [905, 38] on button "Next" at bounding box center [907, 27] width 71 height 33
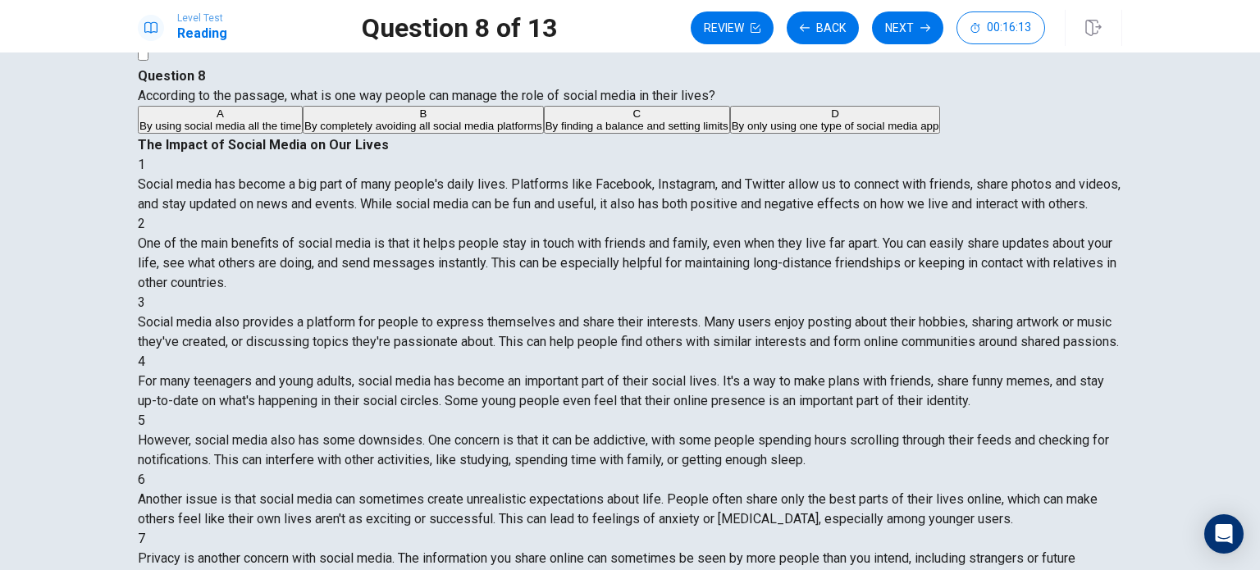
scroll to position [31, 0]
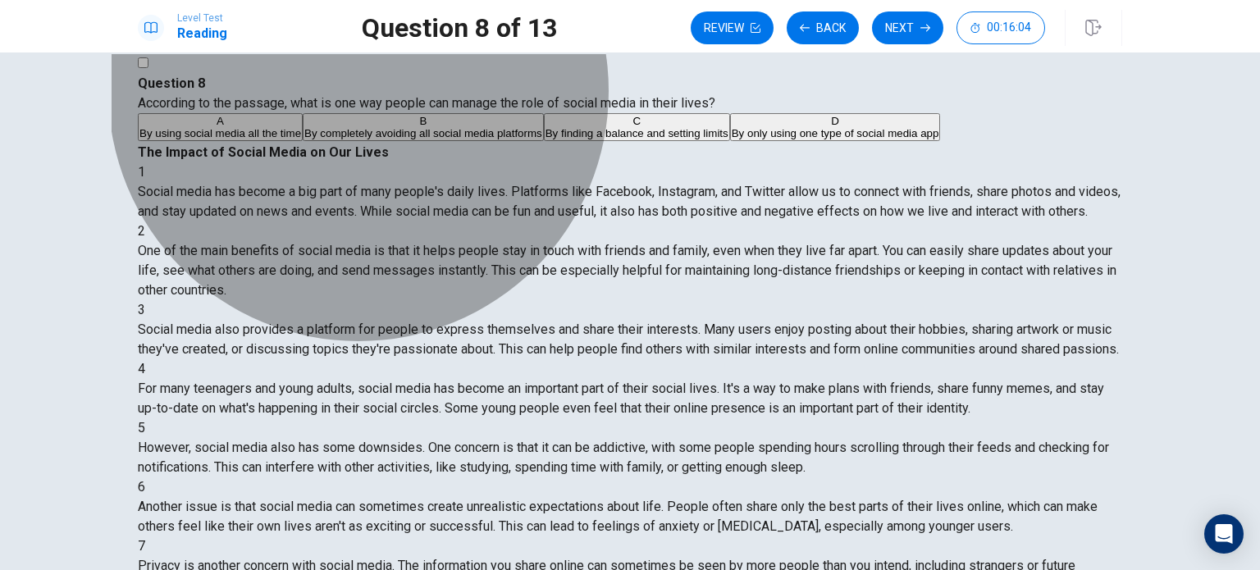
click at [544, 141] on button "C By finding a balance and setting limits" at bounding box center [637, 127] width 186 height 28
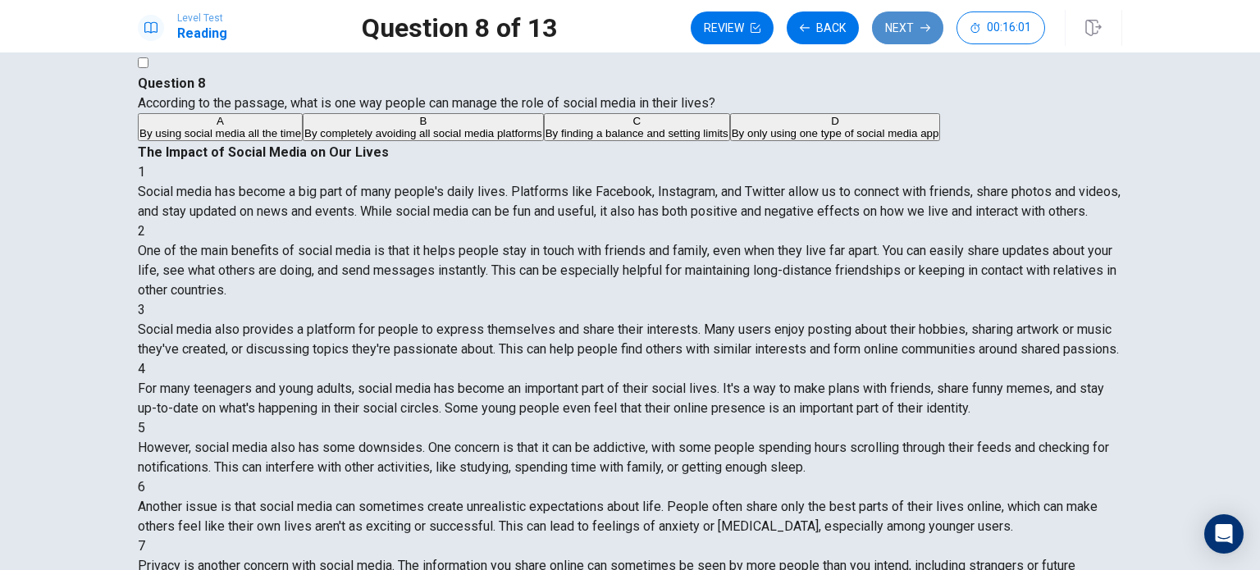
click at [919, 21] on button "Next" at bounding box center [907, 27] width 71 height 33
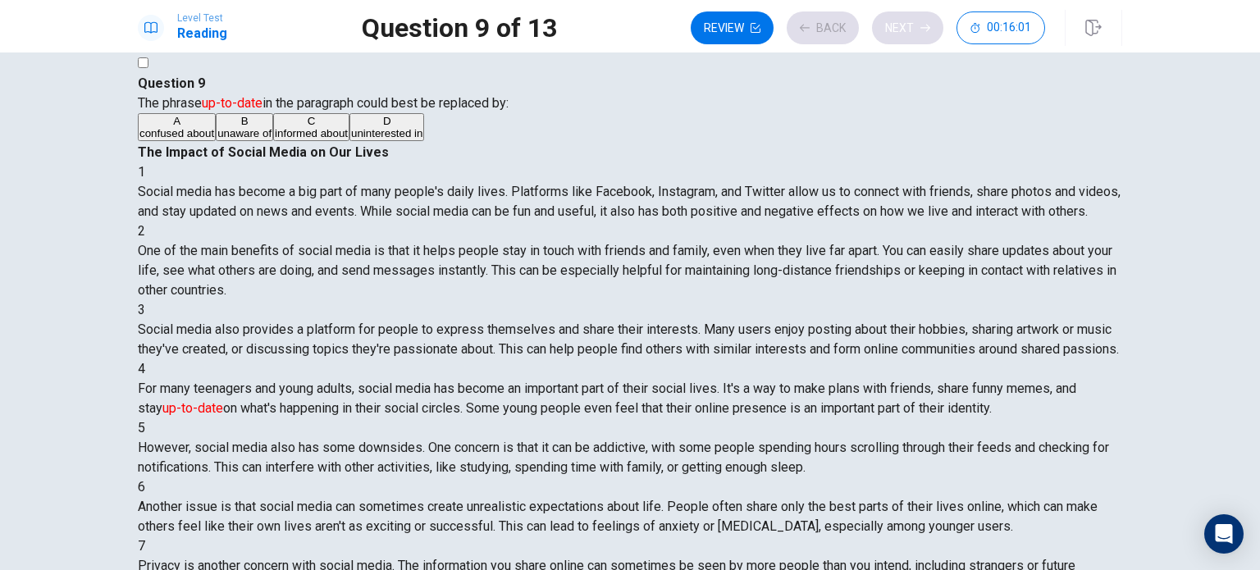
scroll to position [364, 0]
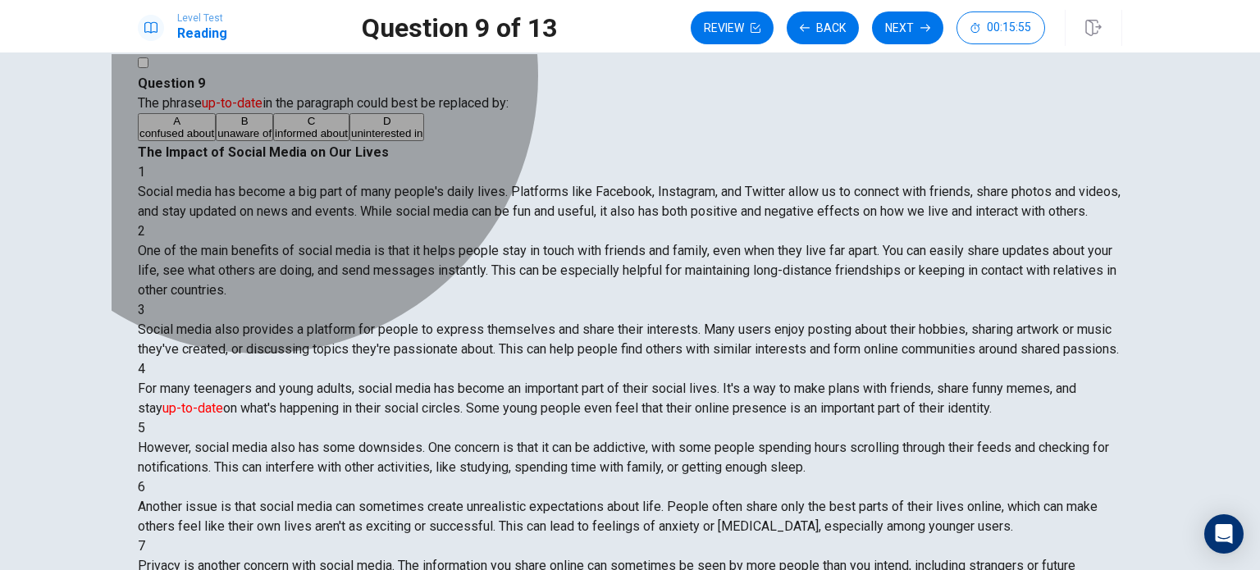
click at [316, 141] on button "C informed about" at bounding box center [311, 127] width 76 height 28
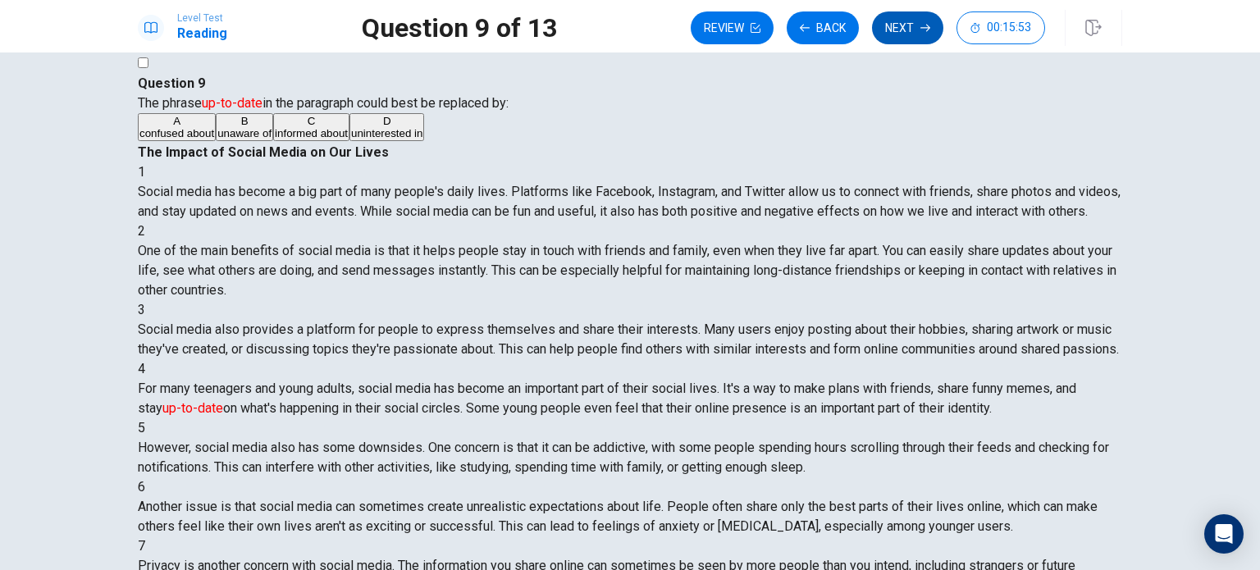
click at [907, 35] on button "Next" at bounding box center [907, 27] width 71 height 33
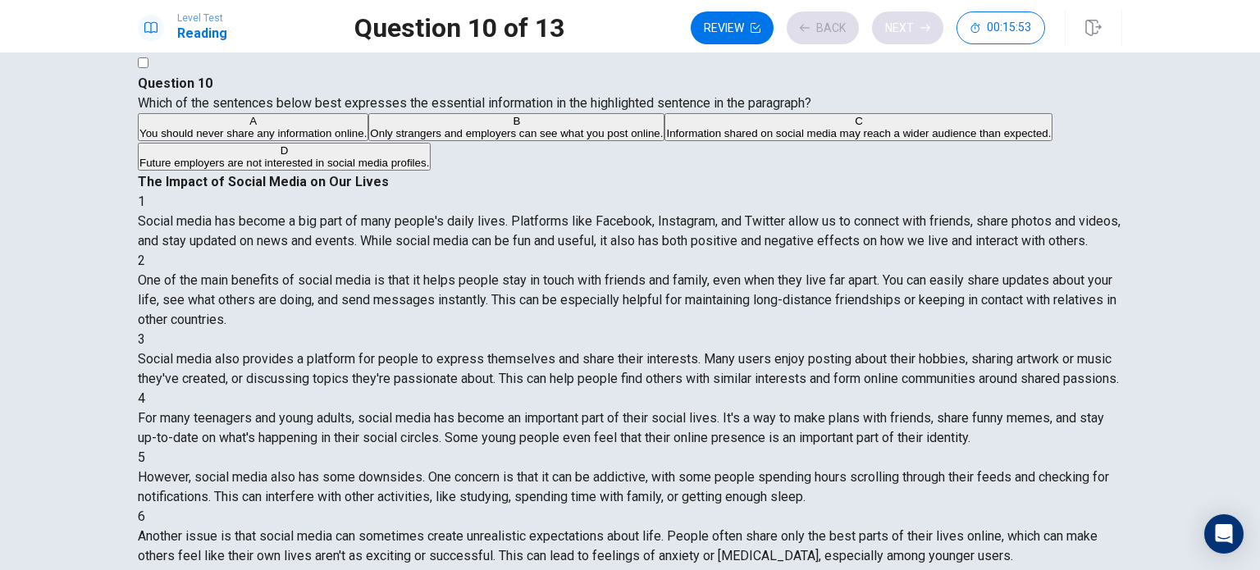
scroll to position [461, 0]
click at [666, 139] on span "Information shared on social media may reach a wider audience than expected." at bounding box center [858, 133] width 385 height 12
click at [910, 21] on button "Next" at bounding box center [907, 27] width 71 height 33
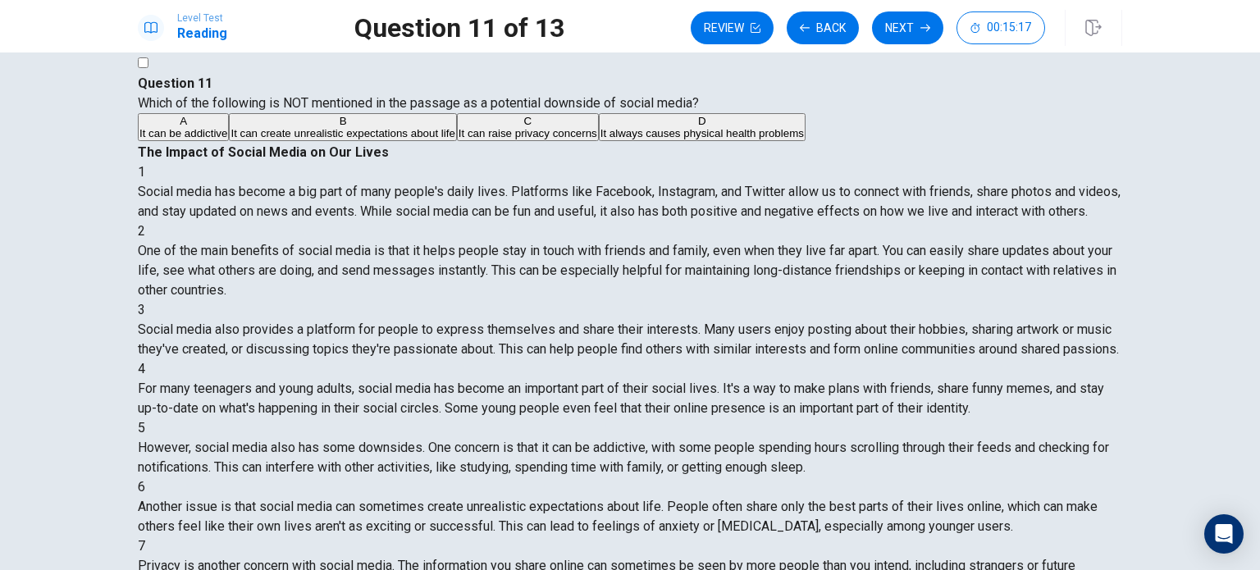
scroll to position [559, 0]
click at [599, 141] on button "D It always causes physical health problems" at bounding box center [702, 127] width 207 height 28
click at [888, 25] on button "Next" at bounding box center [907, 27] width 71 height 33
click at [487, 139] on span "By making them feel their lives aren't as exciting as others'" at bounding box center [458, 133] width 283 height 12
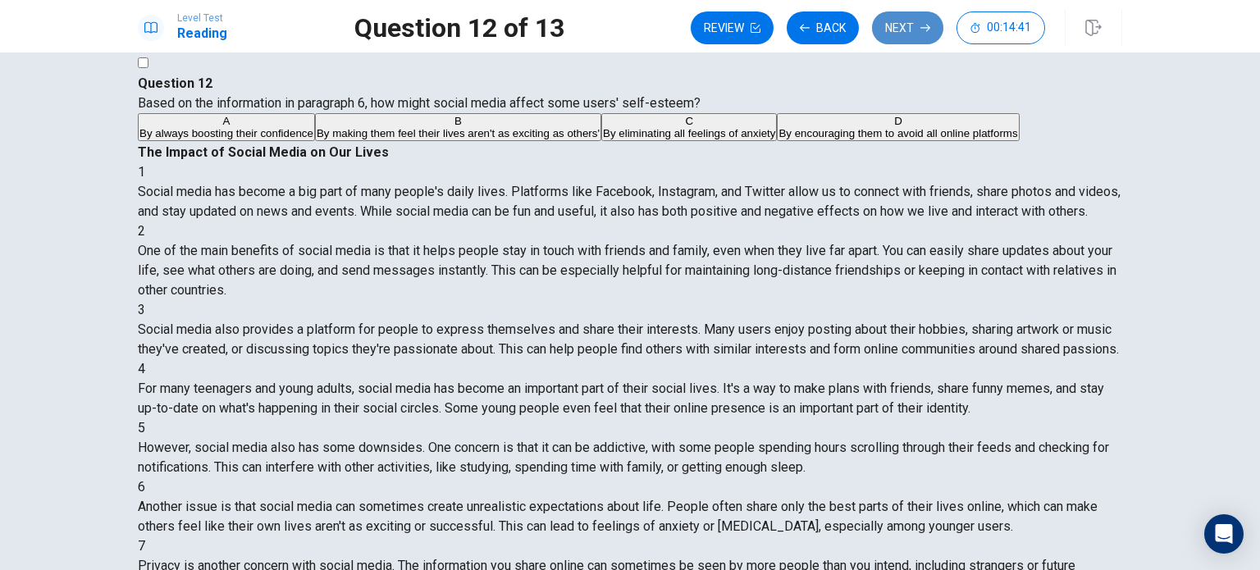
click at [911, 39] on button "Next" at bounding box center [907, 27] width 71 height 33
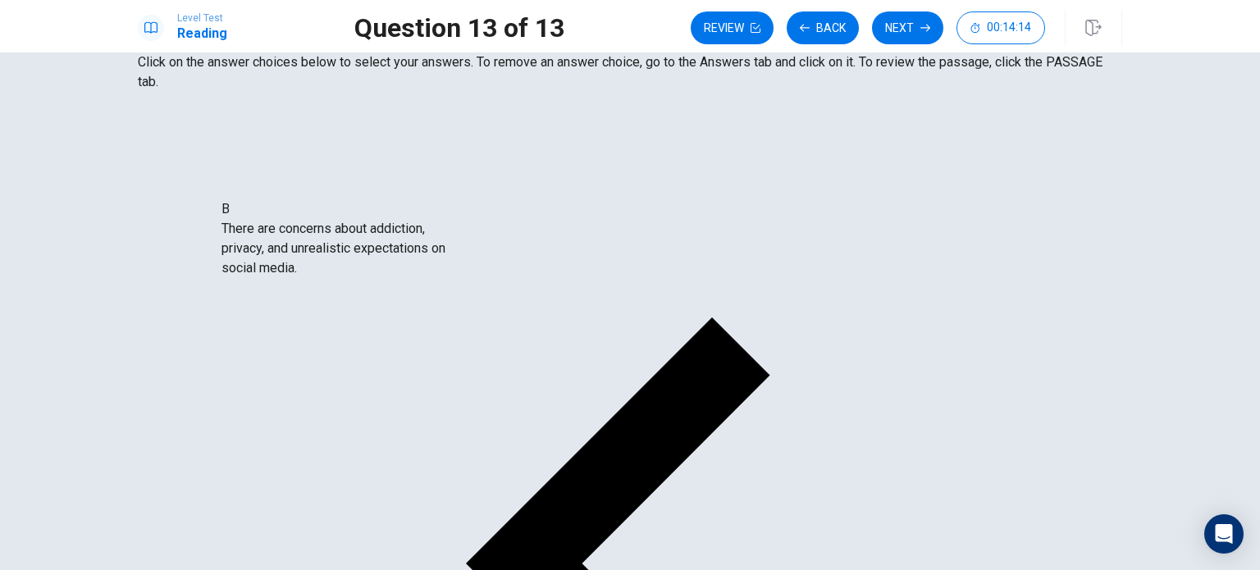
scroll to position [110, 0]
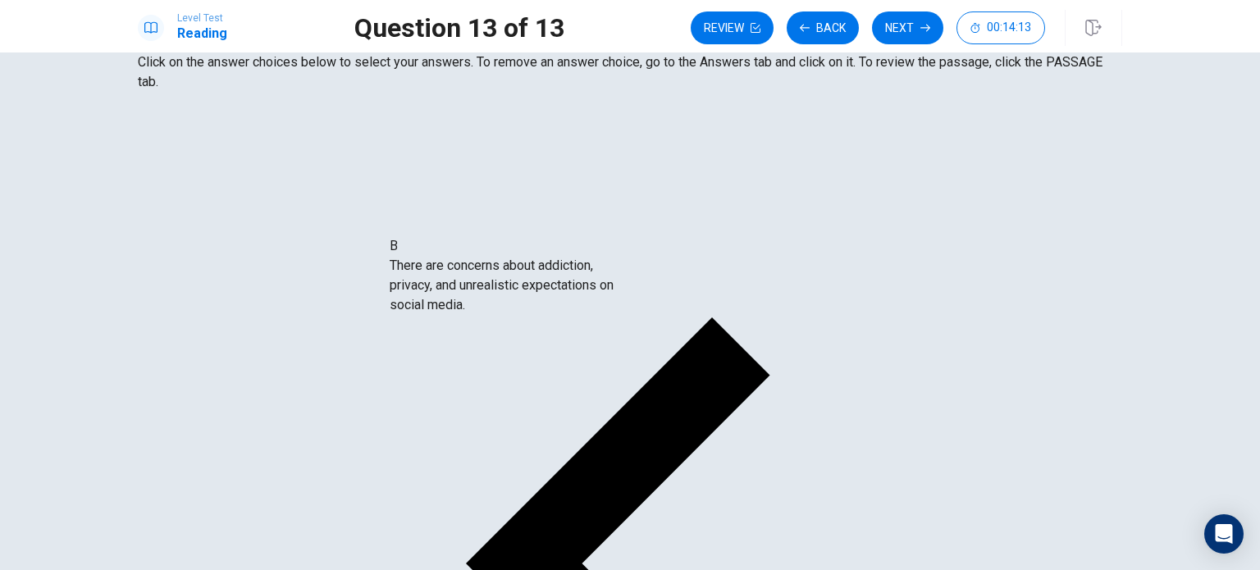
drag, startPoint x: 303, startPoint y: 242, endPoint x: 538, endPoint y: 296, distance: 241.6
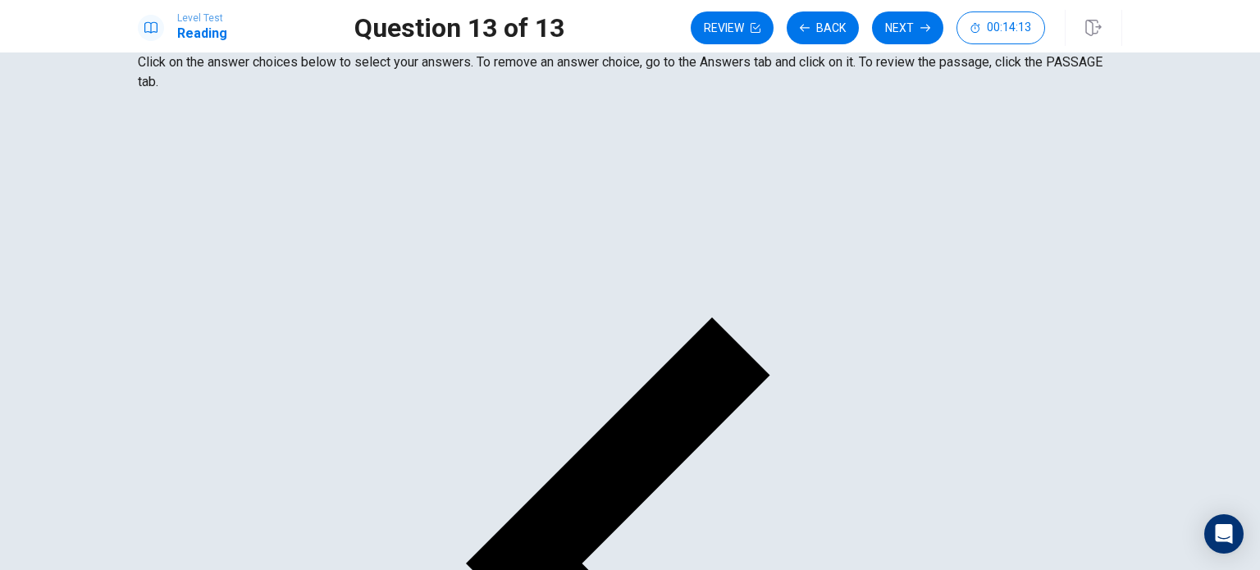
scroll to position [0, 0]
drag, startPoint x: 264, startPoint y: 235, endPoint x: 515, endPoint y: 222, distance: 251.4
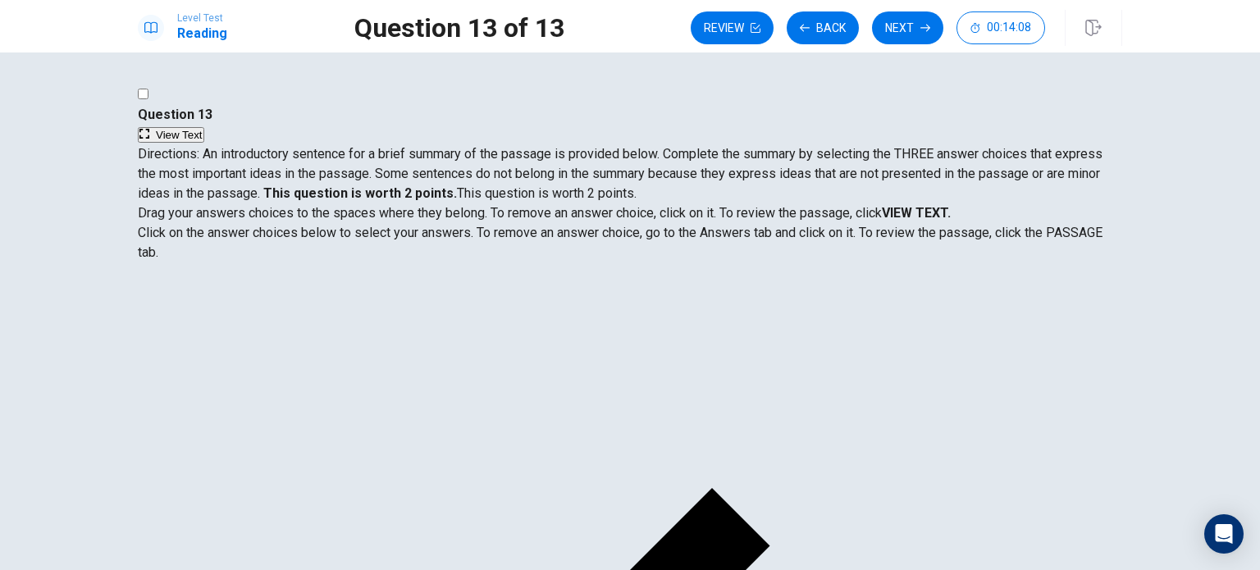
scroll to position [171, 0]
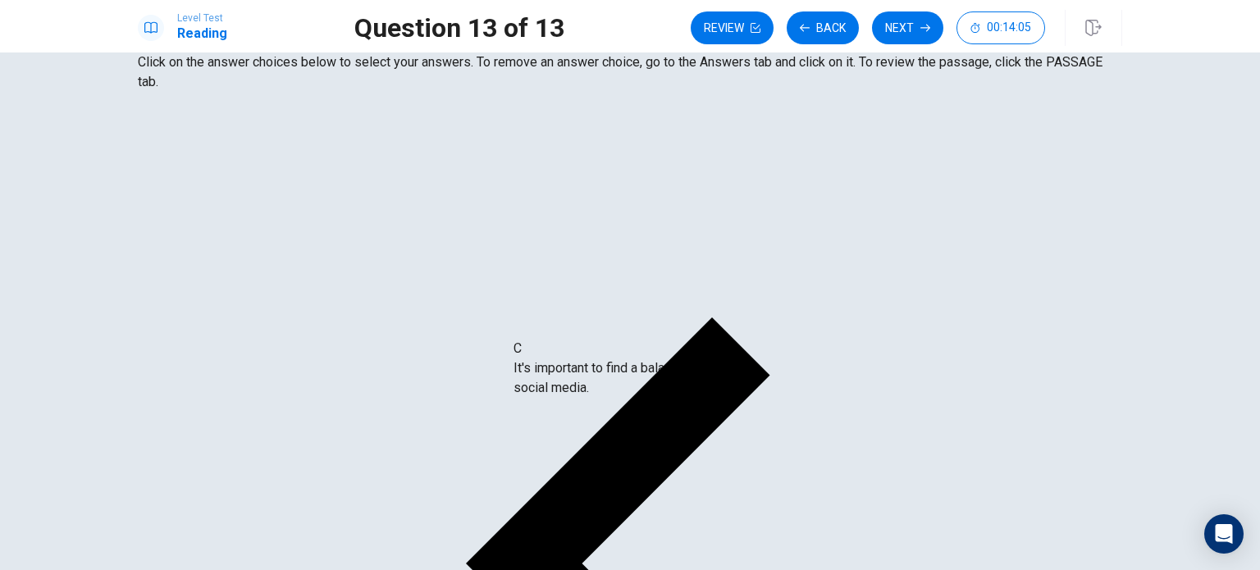
drag, startPoint x: 315, startPoint y: 255, endPoint x: 670, endPoint y: 402, distance: 384.4
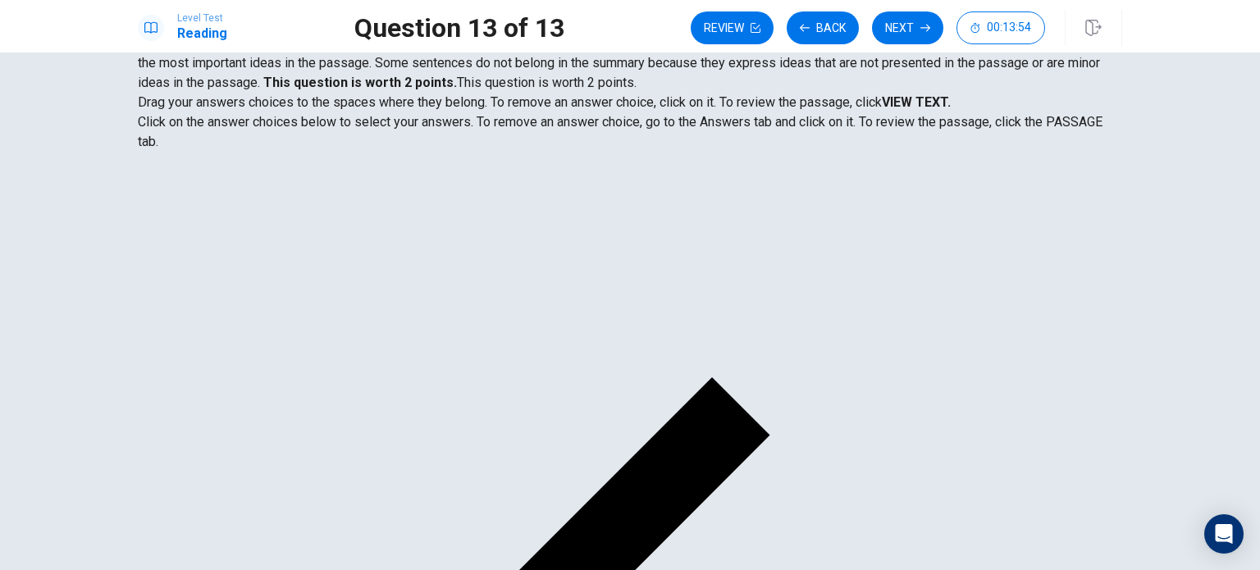
scroll to position [105, 0]
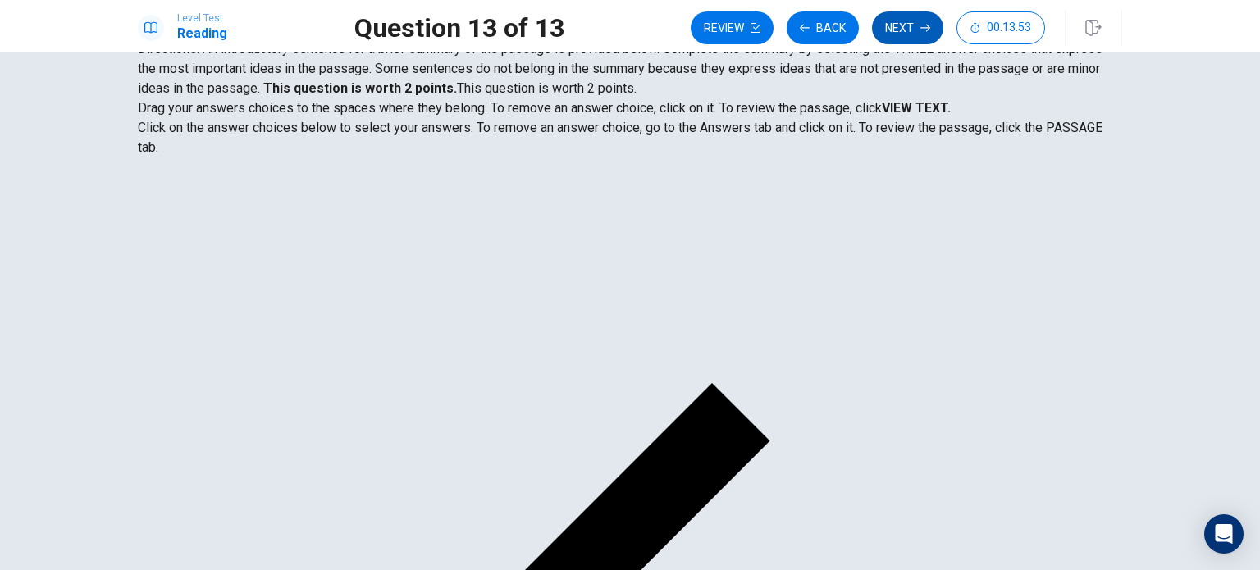
click at [920, 25] on icon "button" at bounding box center [925, 28] width 10 height 10
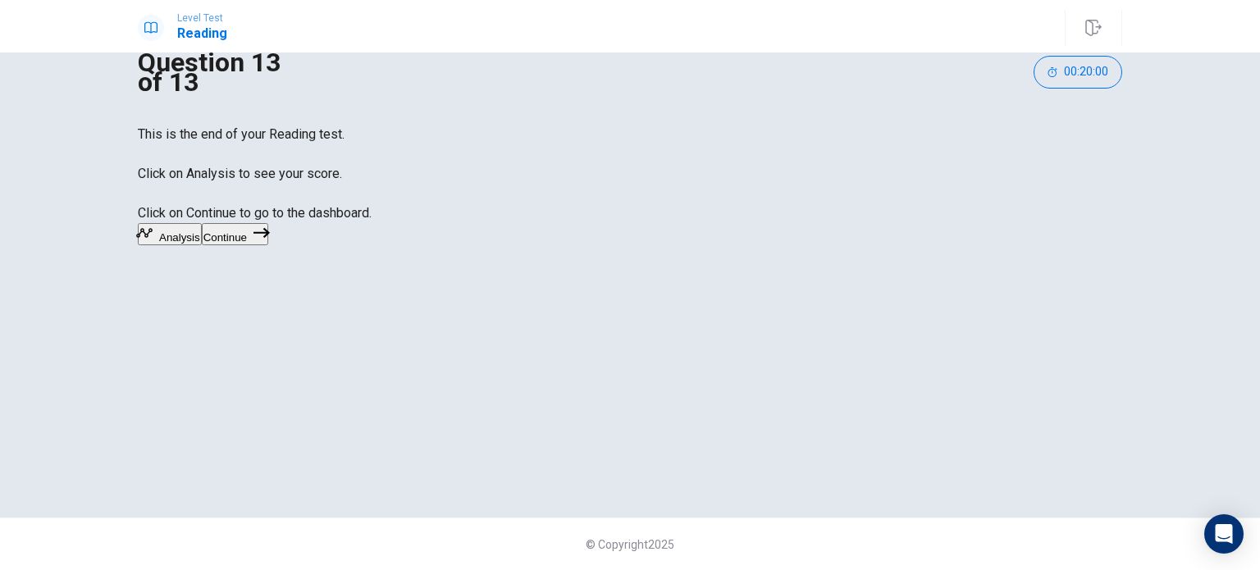
scroll to position [26, 0]
click at [268, 245] on button "Continue" at bounding box center [235, 234] width 66 height 22
